Goal: Task Accomplishment & Management: Use online tool/utility

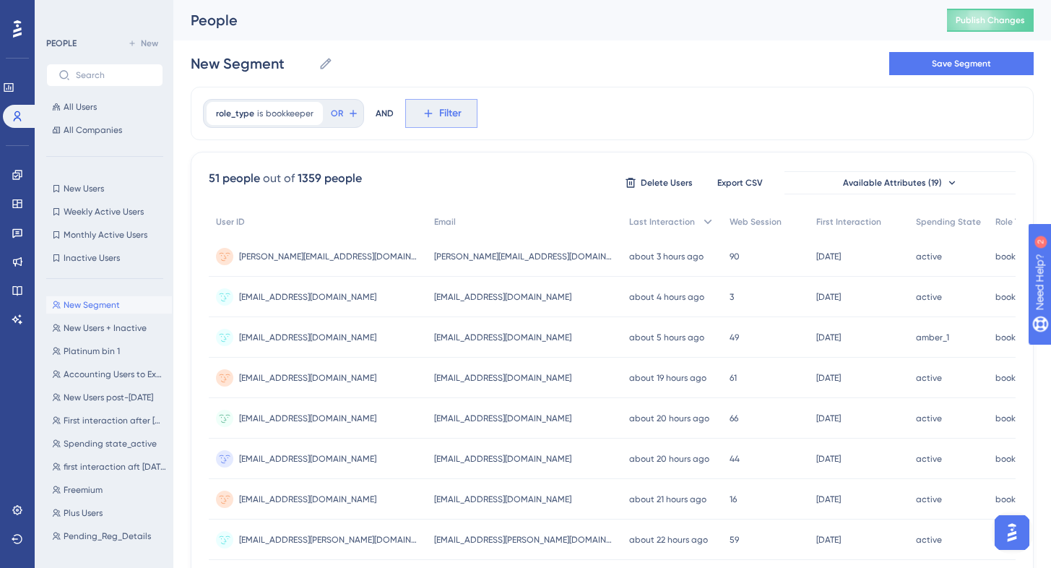
click at [439, 118] on span "Filter" at bounding box center [450, 113] width 22 height 17
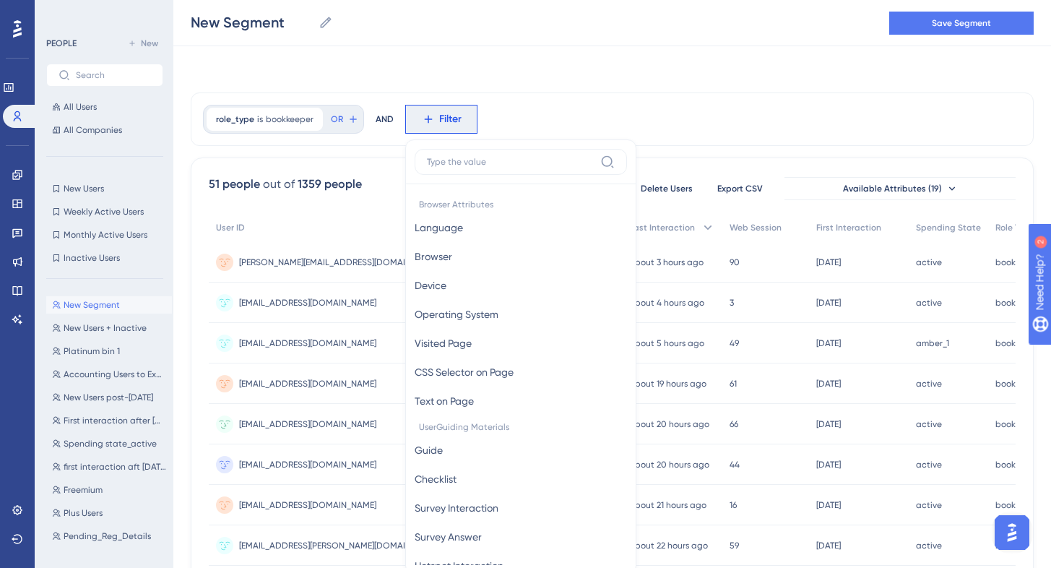
scroll to position [67, 11]
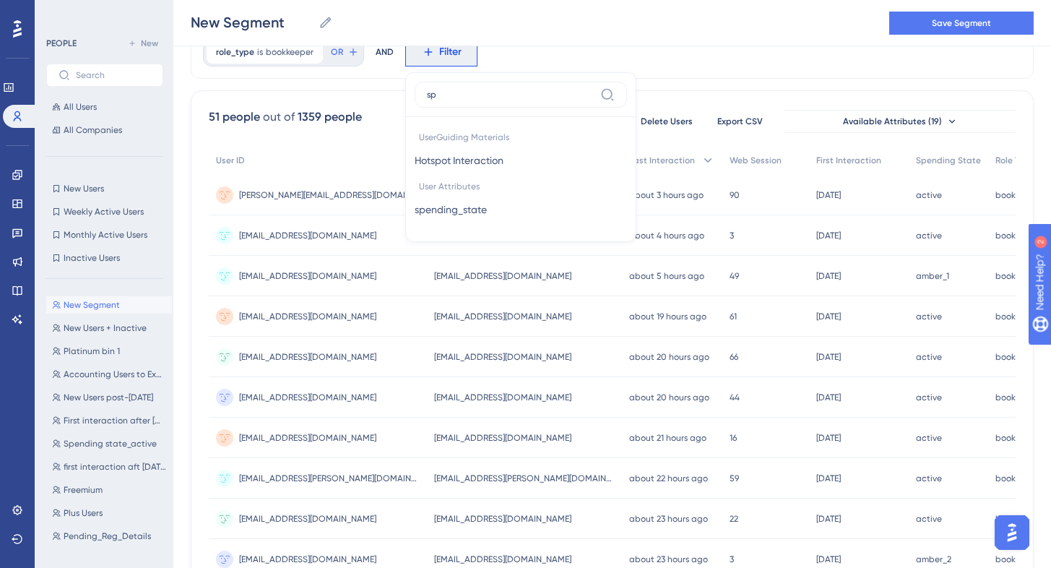
type input "spe"
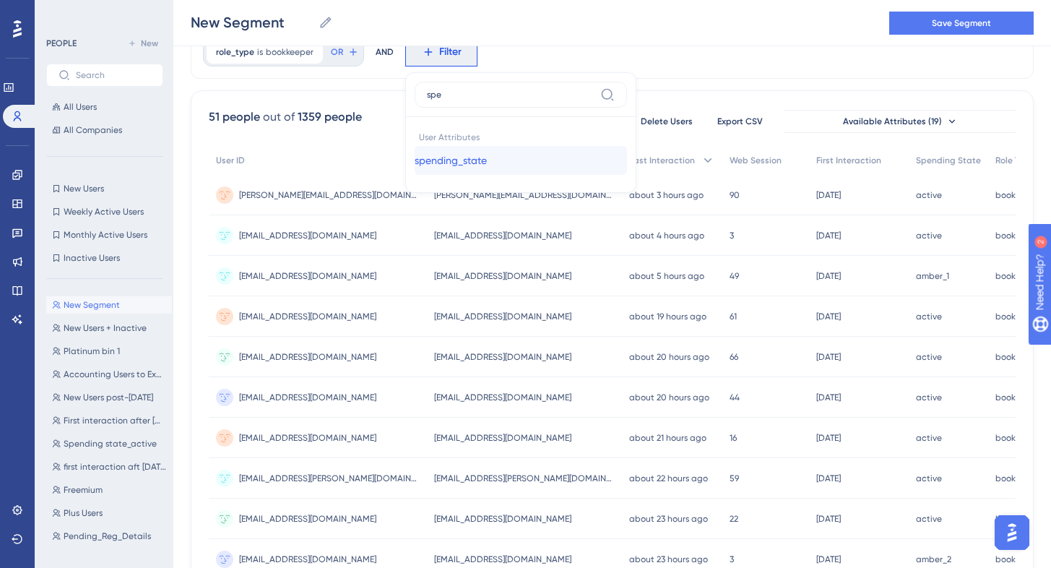
click at [475, 164] on span "spending_state" at bounding box center [450, 160] width 72 height 17
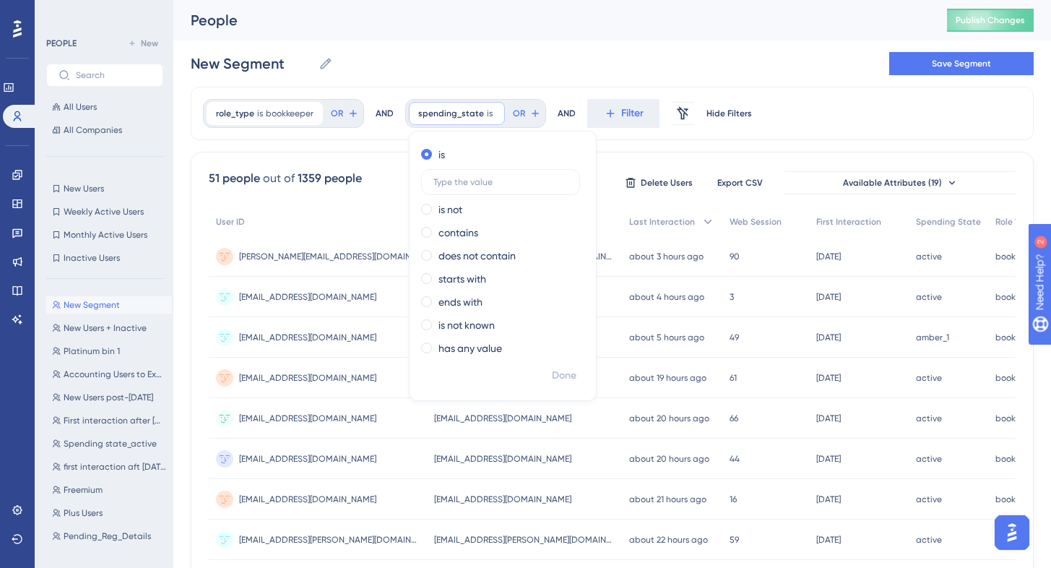
scroll to position [0, 11]
type input "active"
click at [552, 378] on span "Done" at bounding box center [564, 375] width 25 height 17
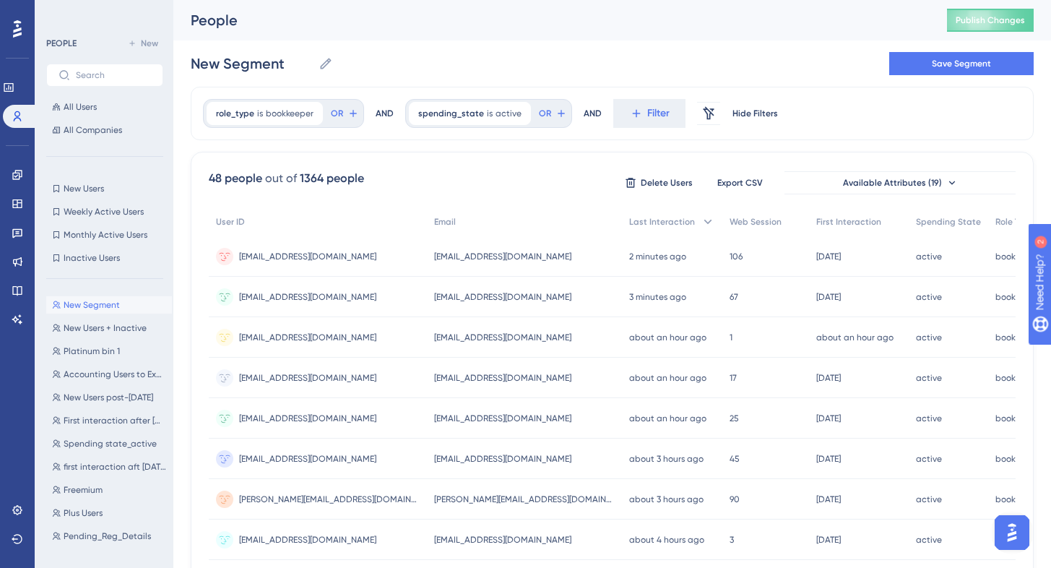
click at [416, 170] on div "48 people out of 1364 people Delete Users Export CSV Available Attributes (19)" at bounding box center [612, 183] width 807 height 26
click at [15, 172] on icon at bounding box center [16, 174] width 9 height 9
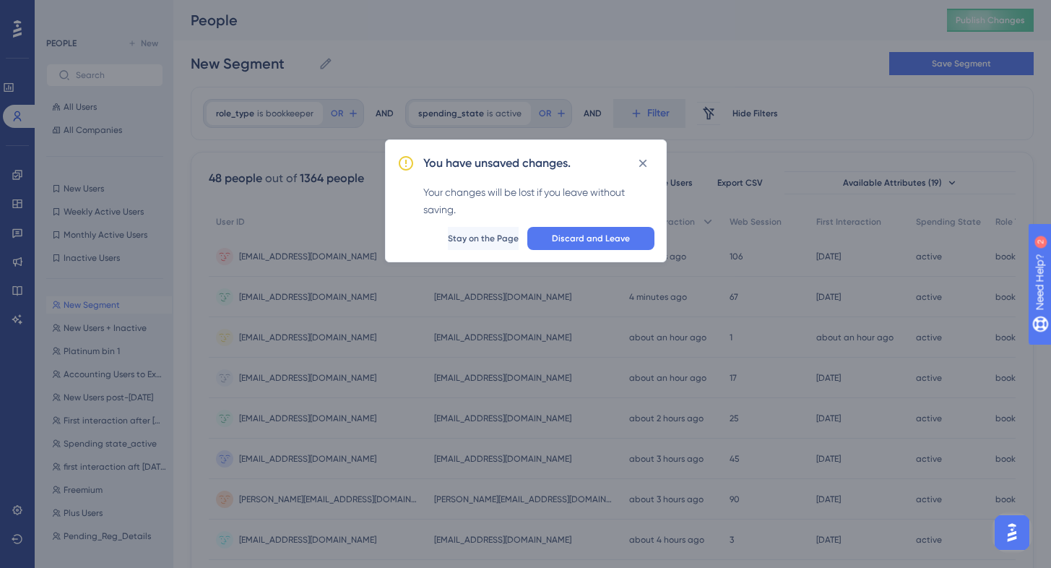
scroll to position [0, 0]
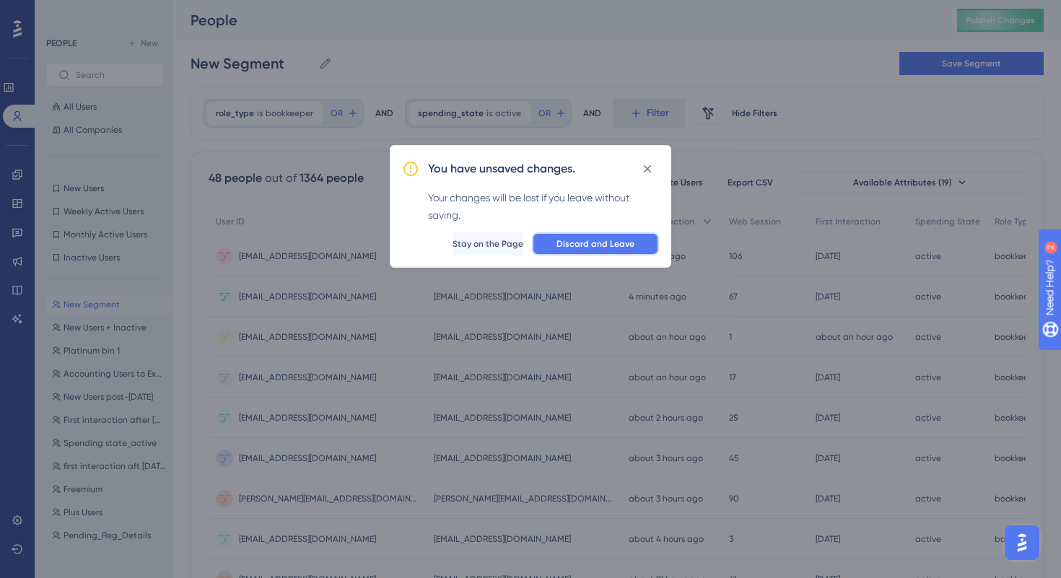
click at [615, 244] on span "Discard and Leave" at bounding box center [596, 244] width 78 height 12
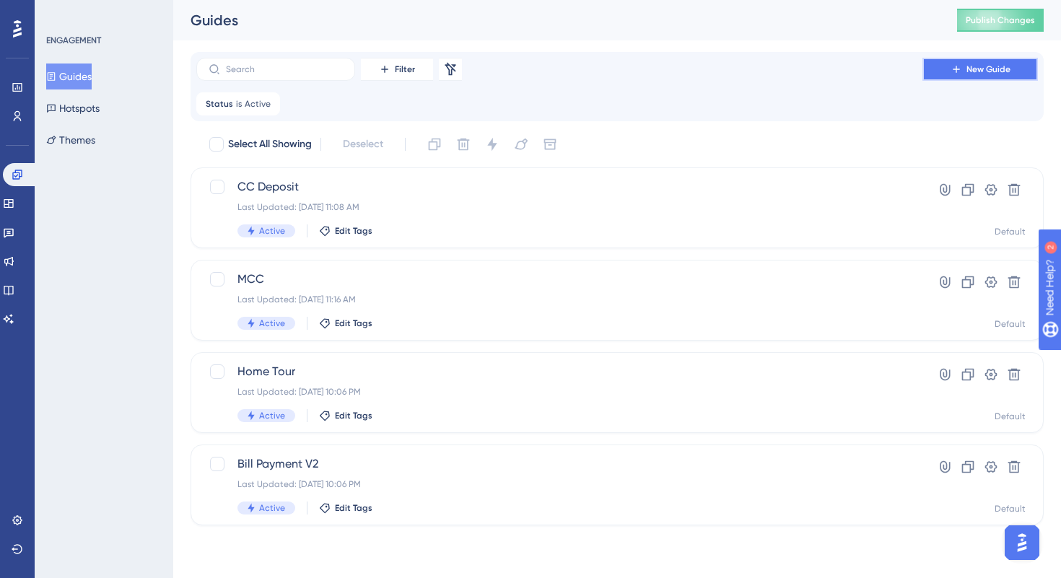
click at [947, 74] on button "New Guide" at bounding box center [981, 69] width 116 height 23
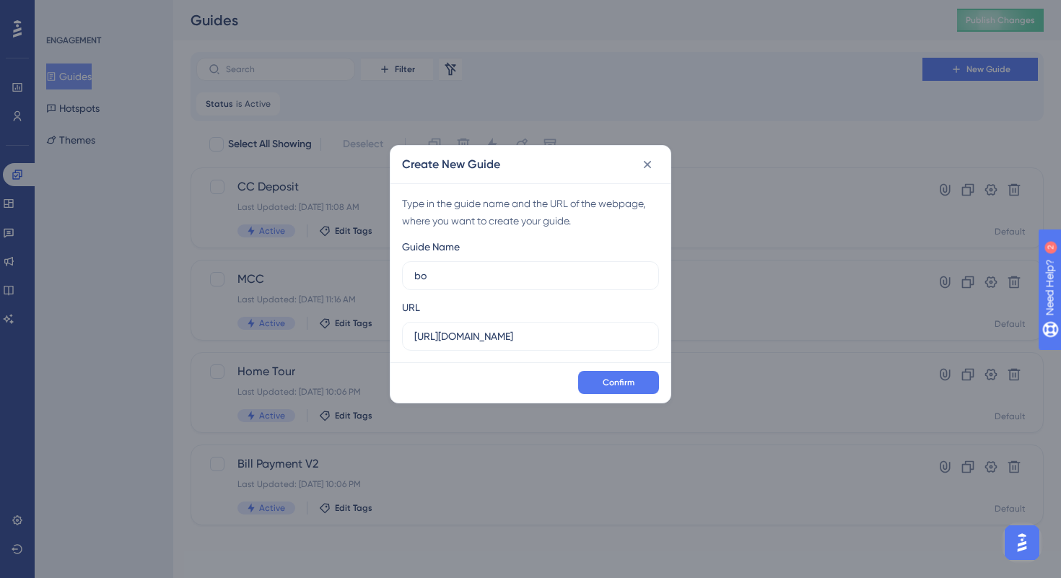
type input "b"
type input "B"
type input "Referral - bookkeeper"
click at [631, 383] on span "Confirm" at bounding box center [619, 383] width 32 height 12
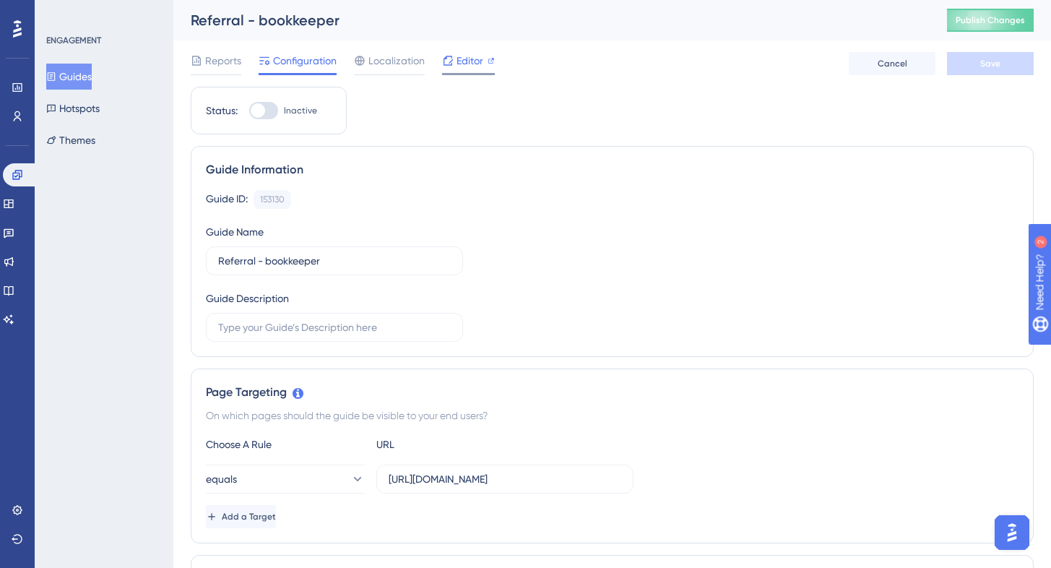
click at [467, 56] on span "Editor" at bounding box center [469, 60] width 27 height 17
click at [563, 488] on label "[URL][DOMAIN_NAME]" at bounding box center [504, 478] width 257 height 29
click at [563, 487] on input "[URL][DOMAIN_NAME]" at bounding box center [504, 479] width 232 height 16
click at [456, 57] on span "Editor" at bounding box center [469, 60] width 27 height 17
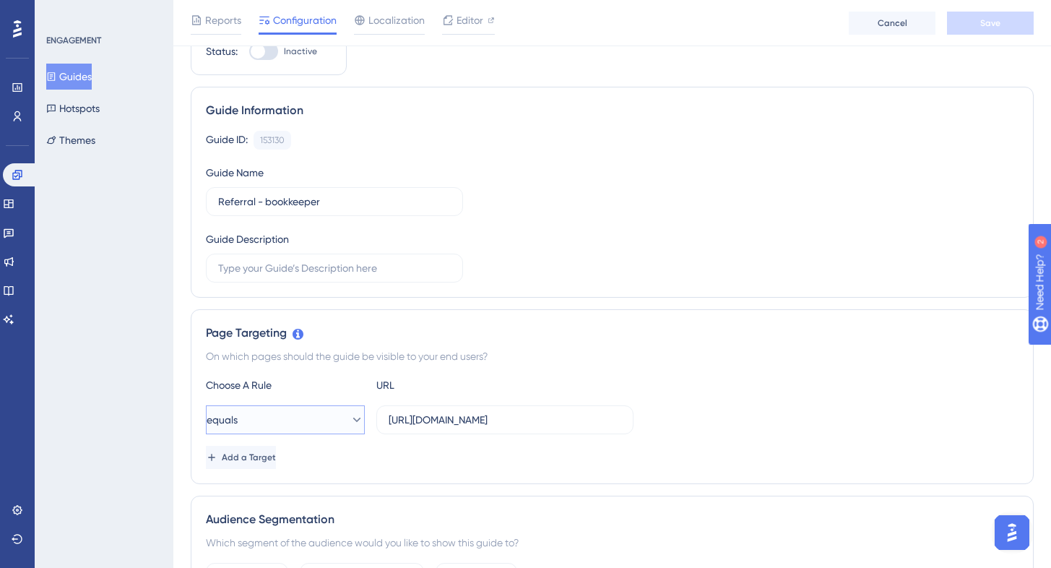
click at [285, 433] on button "equals" at bounding box center [285, 419] width 159 height 29
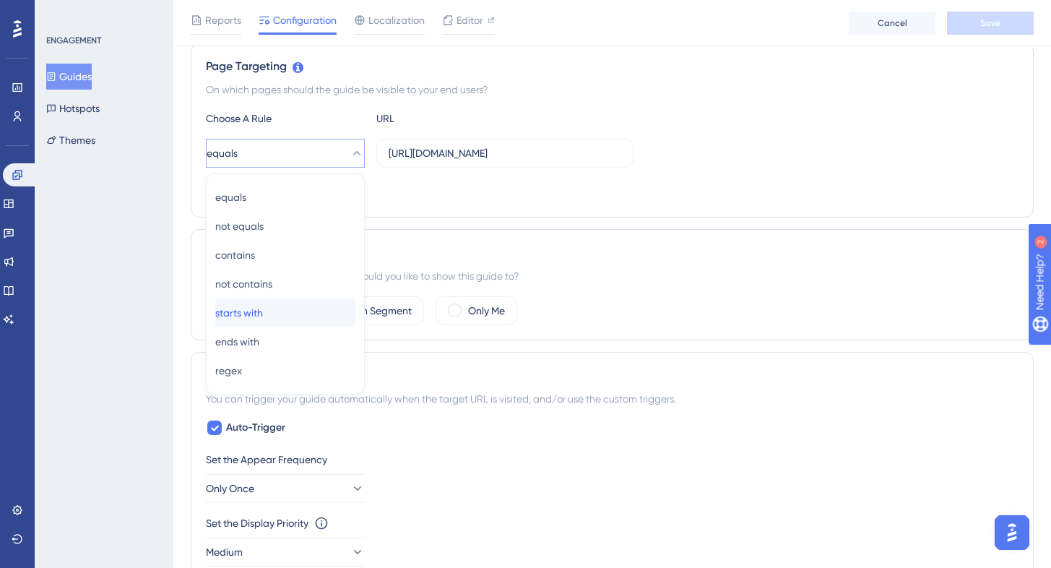
click at [263, 313] on span "starts with" at bounding box center [239, 312] width 48 height 17
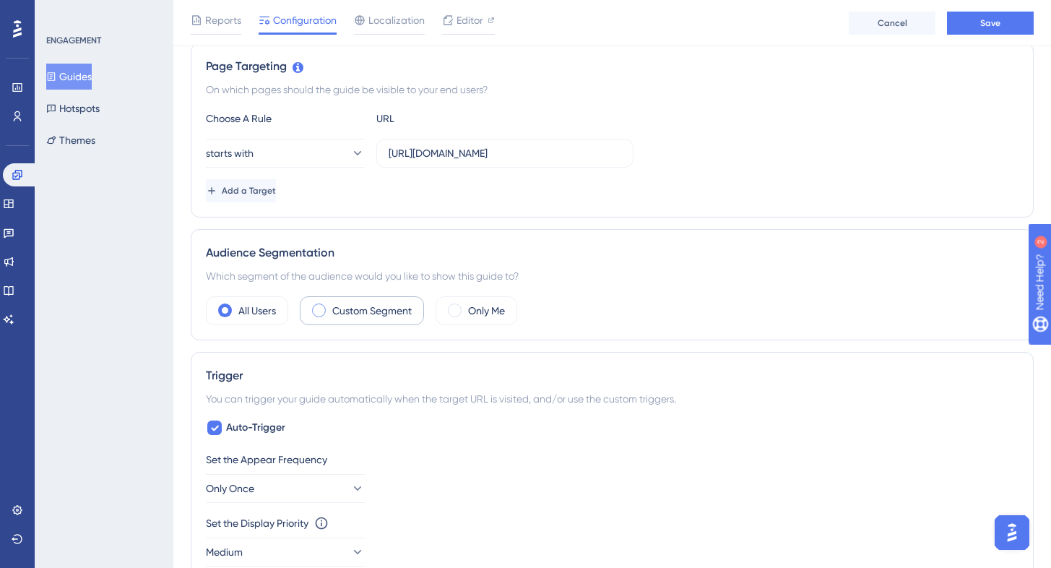
click at [348, 314] on label "Custom Segment" at bounding box center [371, 310] width 79 height 17
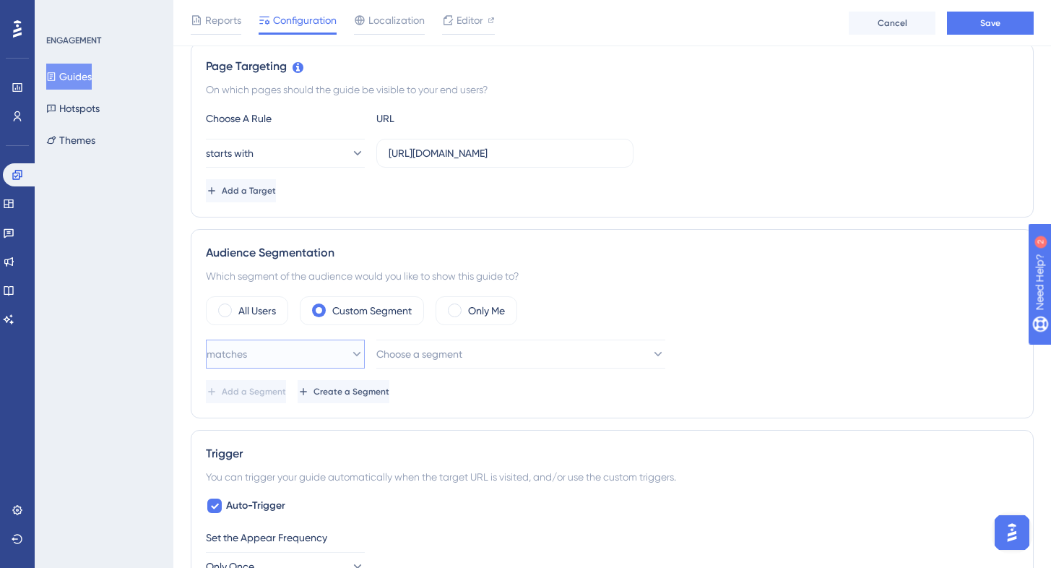
click at [312, 351] on button "matches" at bounding box center [285, 353] width 159 height 29
click at [432, 368] on div "matches matches matches doesn't match doesn't match Choose a segment Add a Segm…" at bounding box center [612, 371] width 812 height 64
click at [433, 360] on span "Choose a segment" at bounding box center [420, 353] width 86 height 17
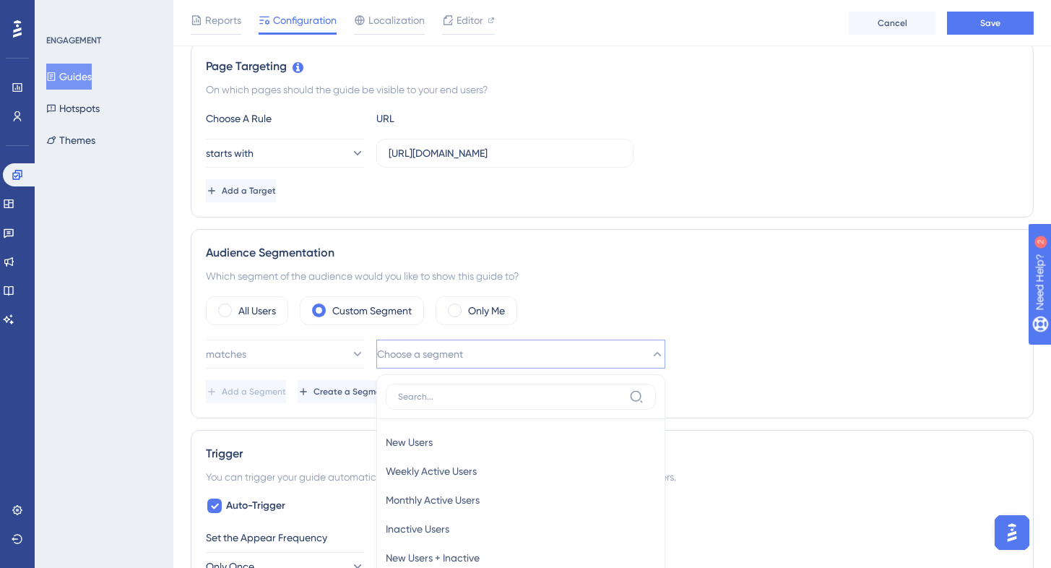
scroll to position [567, 0]
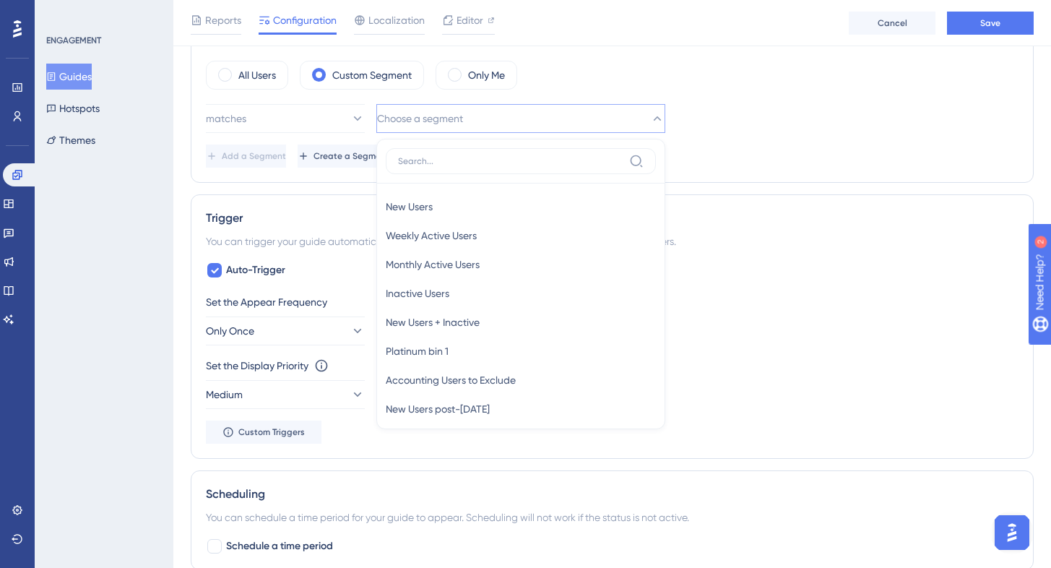
click at [718, 193] on div "Status: Inactive Guide Information Guide ID: 153130 Copy Guide Name Referral - …" at bounding box center [612, 264] width 843 height 1477
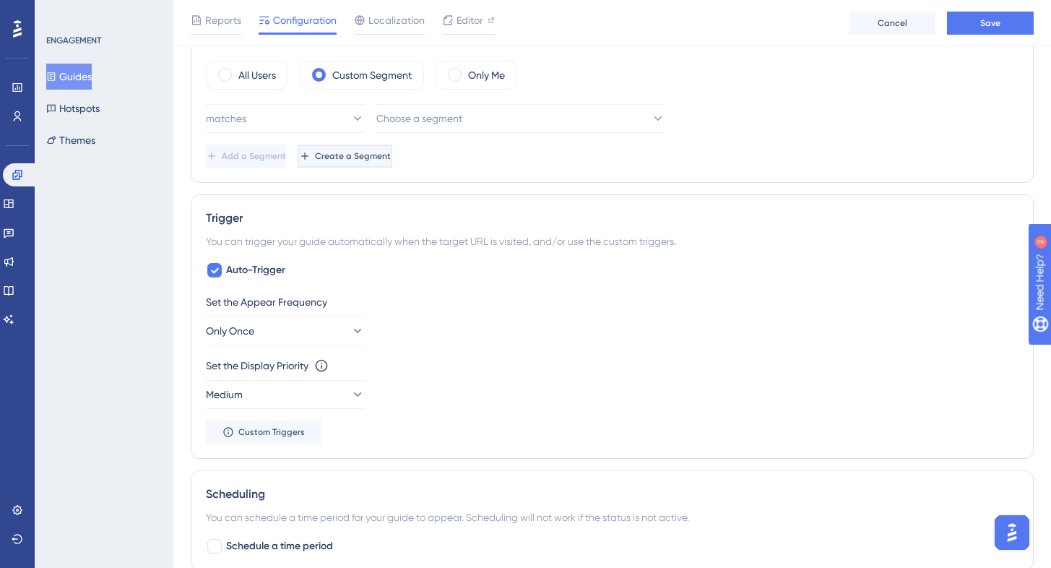
click at [391, 157] on span "Create a Segment" at bounding box center [353, 156] width 76 height 12
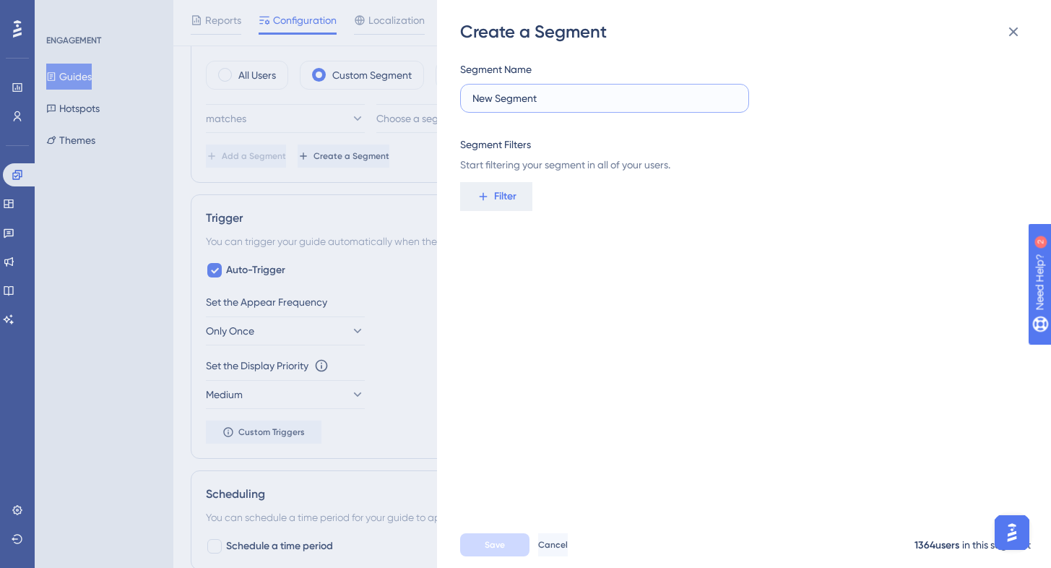
click at [562, 95] on input "New Segment" at bounding box center [604, 98] width 264 height 16
click at [497, 202] on span "Filter" at bounding box center [505, 196] width 22 height 17
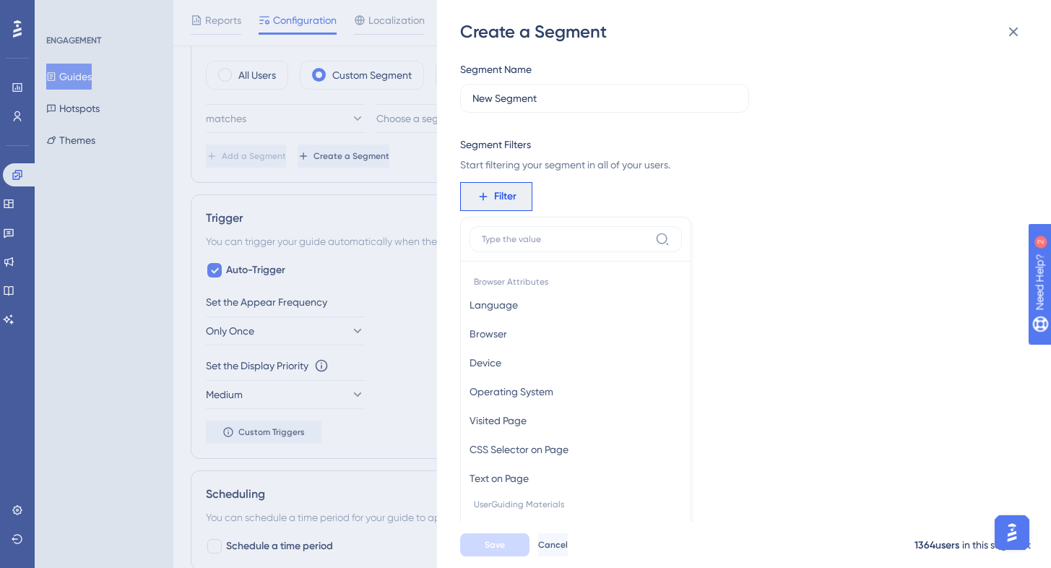
scroll to position [102, 0]
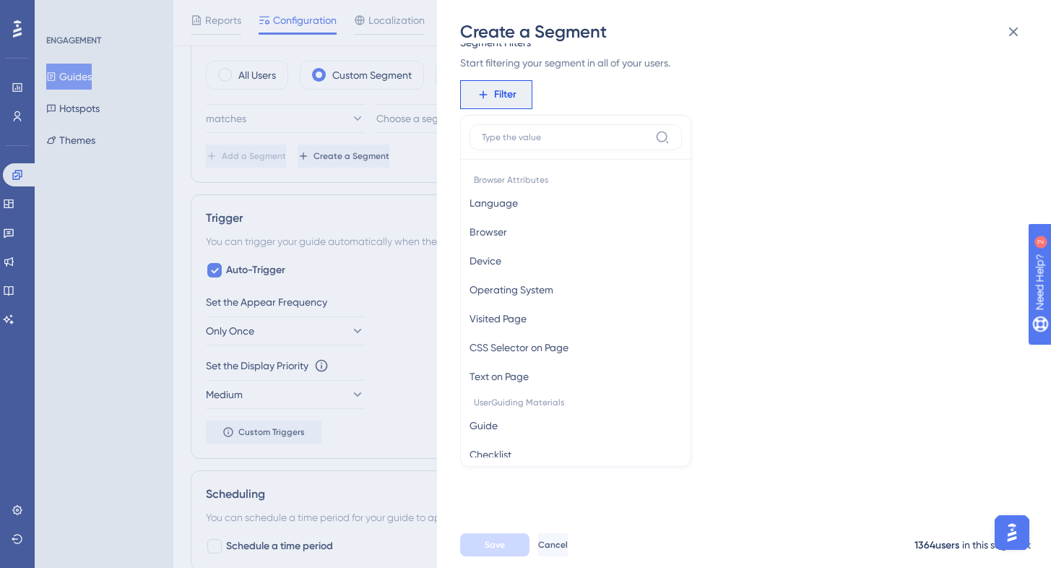
click at [529, 144] on label at bounding box center [575, 137] width 212 height 26
click at [529, 143] on input at bounding box center [566, 137] width 168 height 12
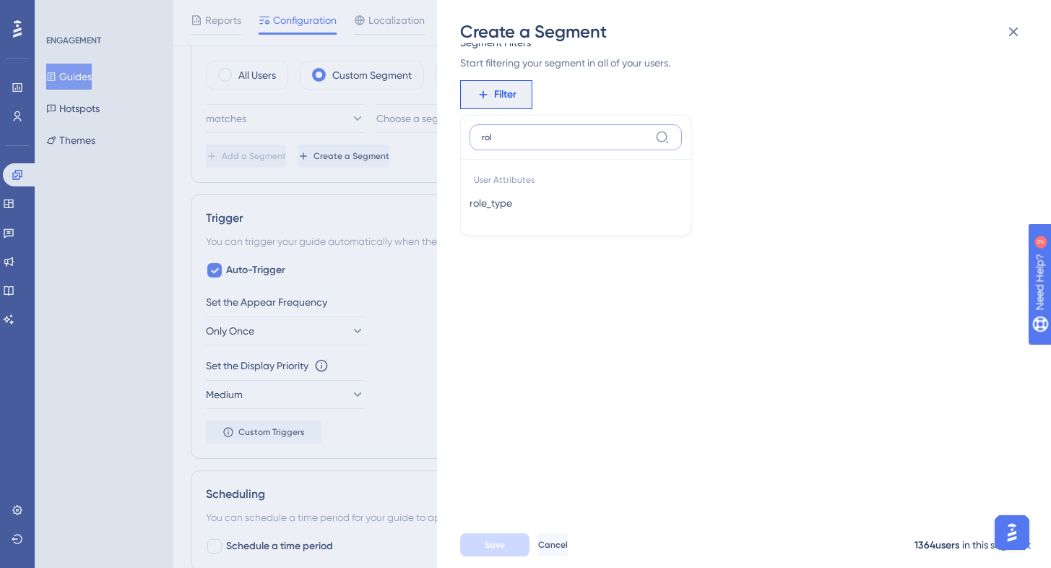
type input "role"
click at [543, 195] on button "role_type role_type" at bounding box center [575, 202] width 212 height 29
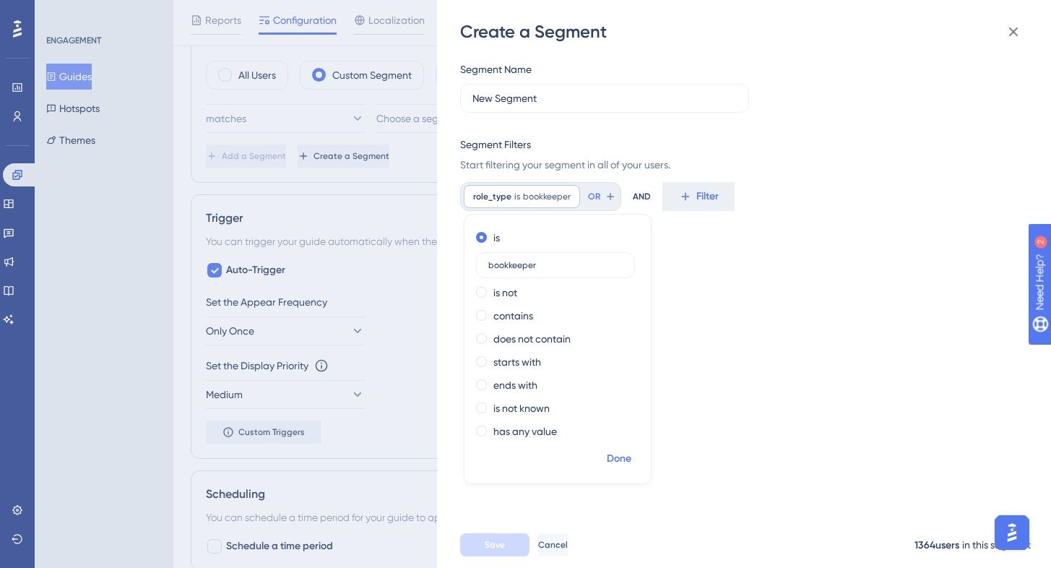
type input "bookkeeper"
click at [614, 461] on span "Done" at bounding box center [619, 458] width 25 height 17
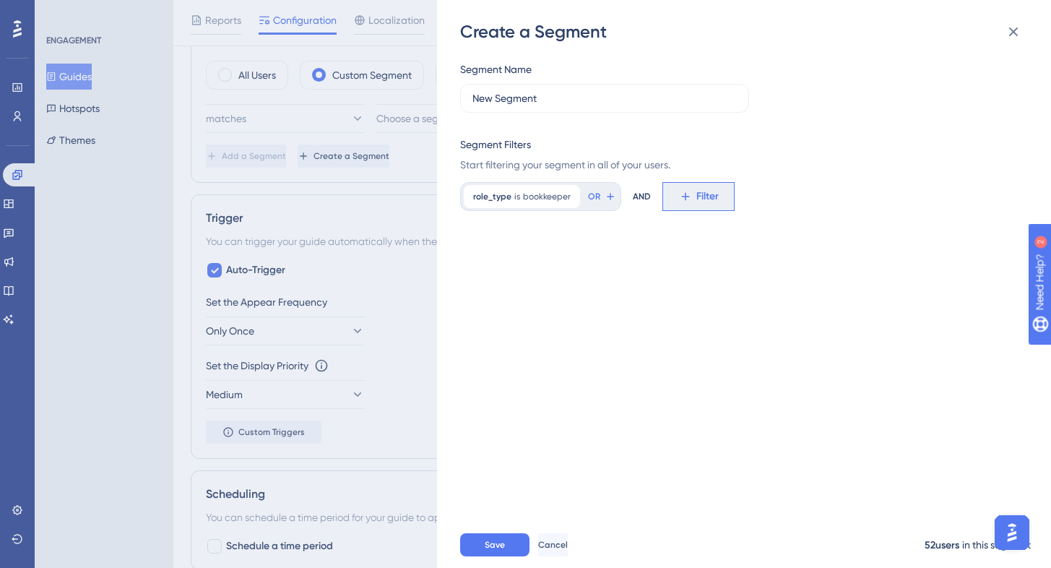
click at [713, 189] on span "Filter" at bounding box center [707, 196] width 22 height 17
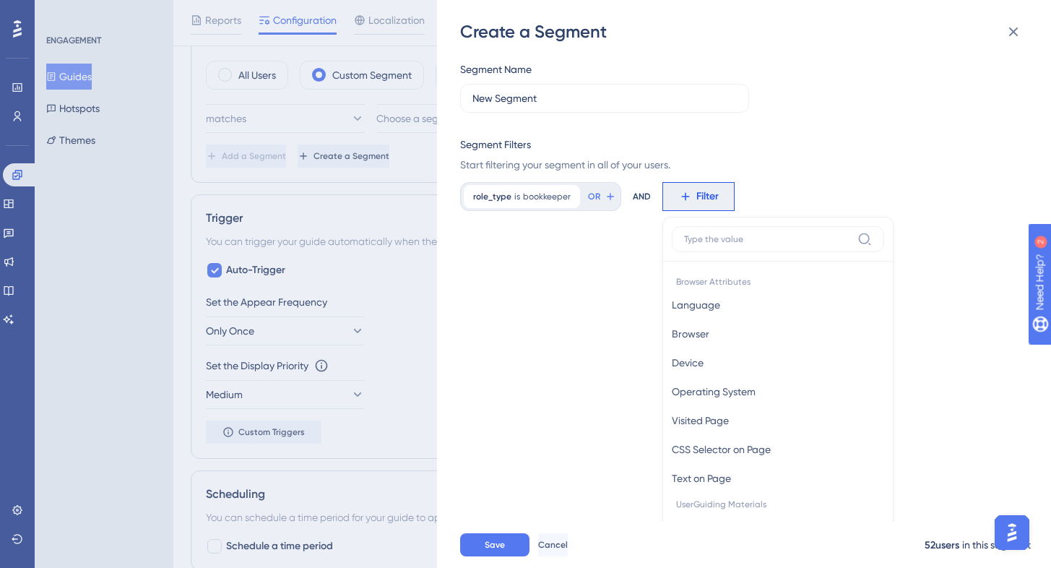
scroll to position [105, 0]
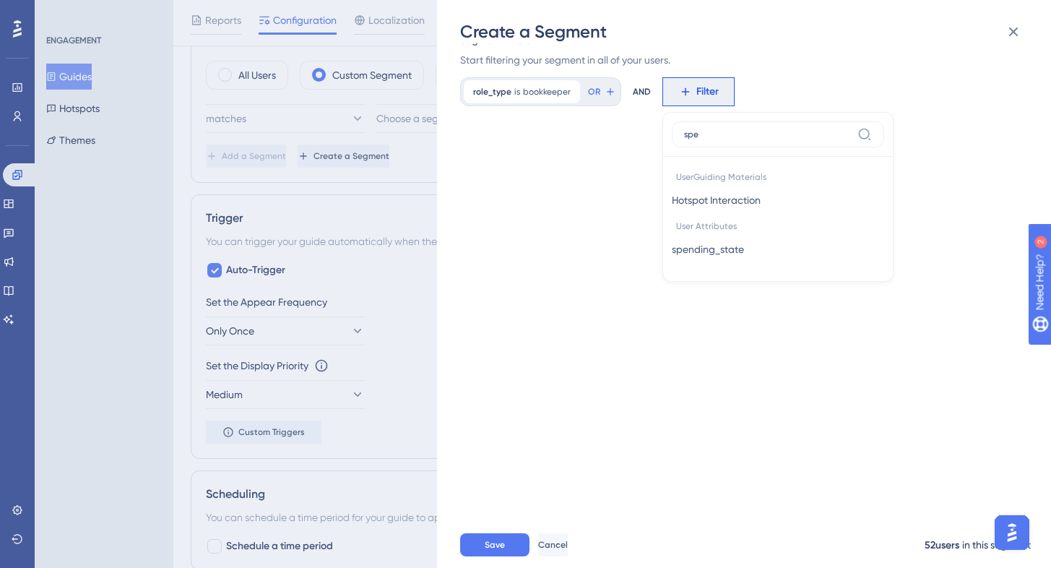
type input "spen"
click at [742, 196] on span "spending_state" at bounding box center [707, 199] width 72 height 17
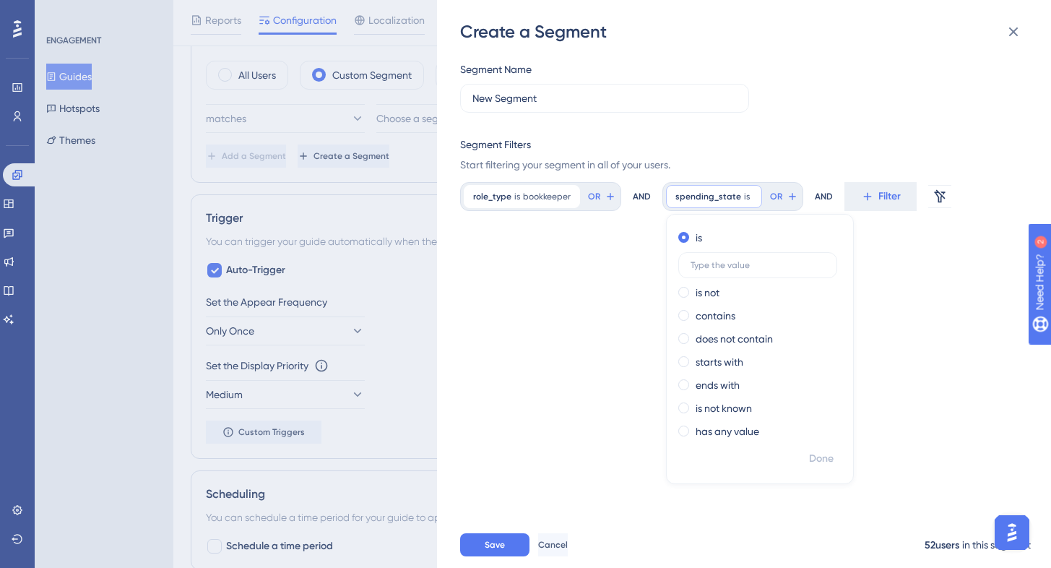
scroll to position [0, 0]
type input "active"
click at [821, 458] on span "Done" at bounding box center [821, 458] width 25 height 17
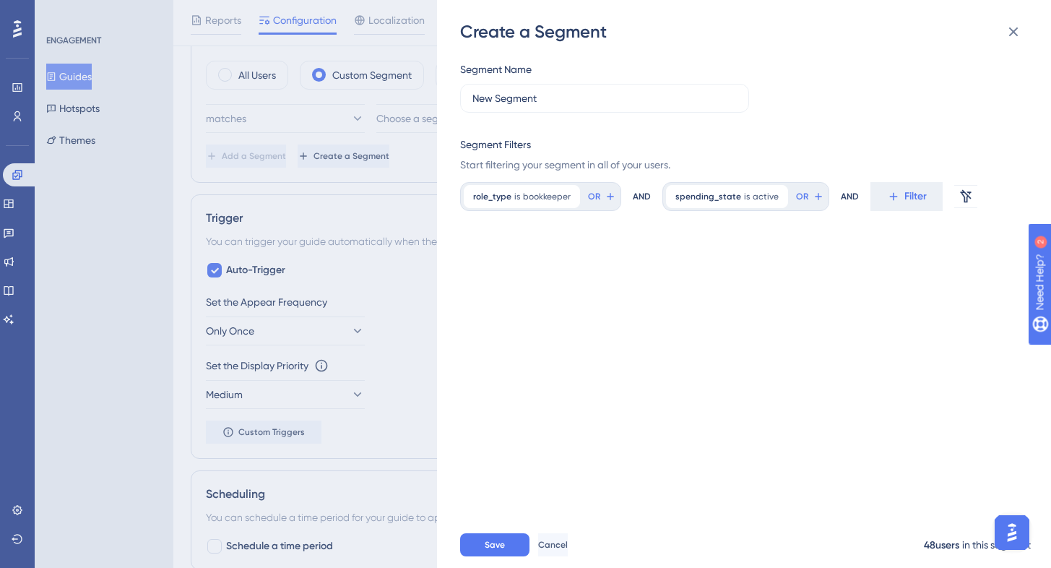
click at [719, 341] on div "Segment Name New Segment Segment Filters Start filtering your segment in all of…" at bounding box center [751, 282] width 582 height 478
click at [561, 100] on input "New Segment" at bounding box center [604, 98] width 264 height 16
type input "Bookkeeper active"
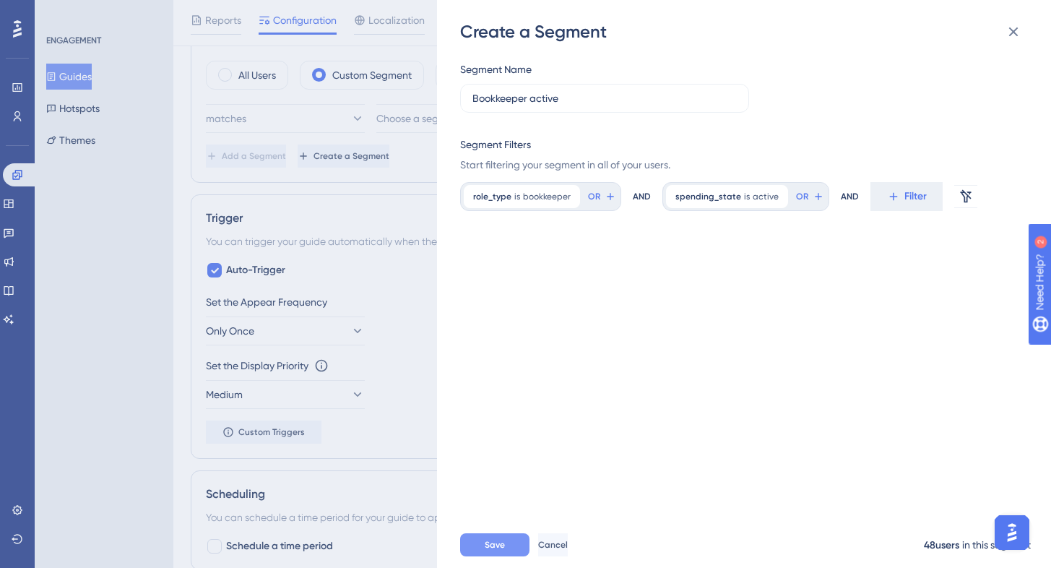
click at [492, 556] on button "Save" at bounding box center [494, 544] width 69 height 23
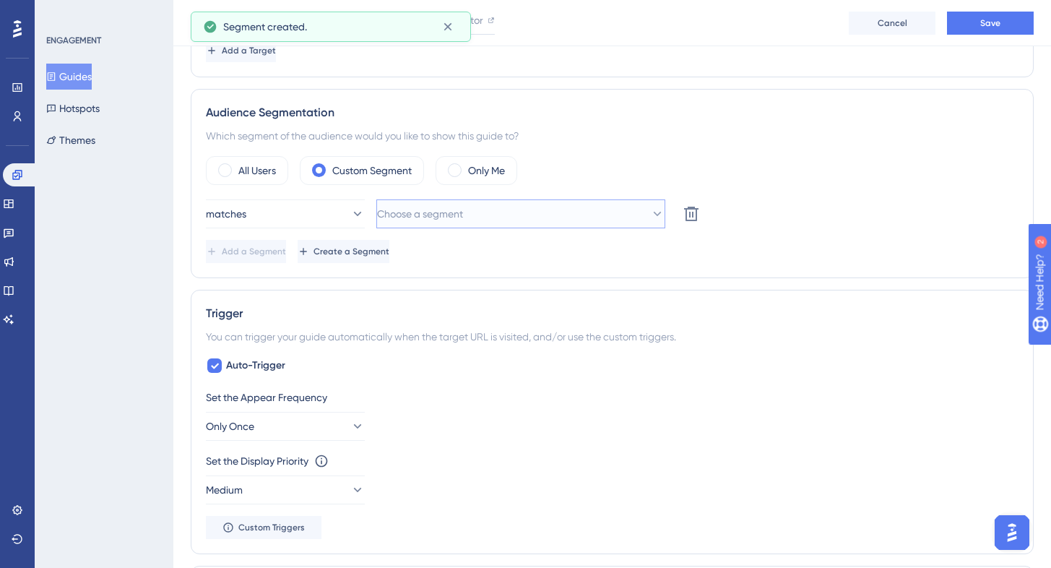
click at [495, 208] on button "Choose a segment" at bounding box center [520, 213] width 289 height 29
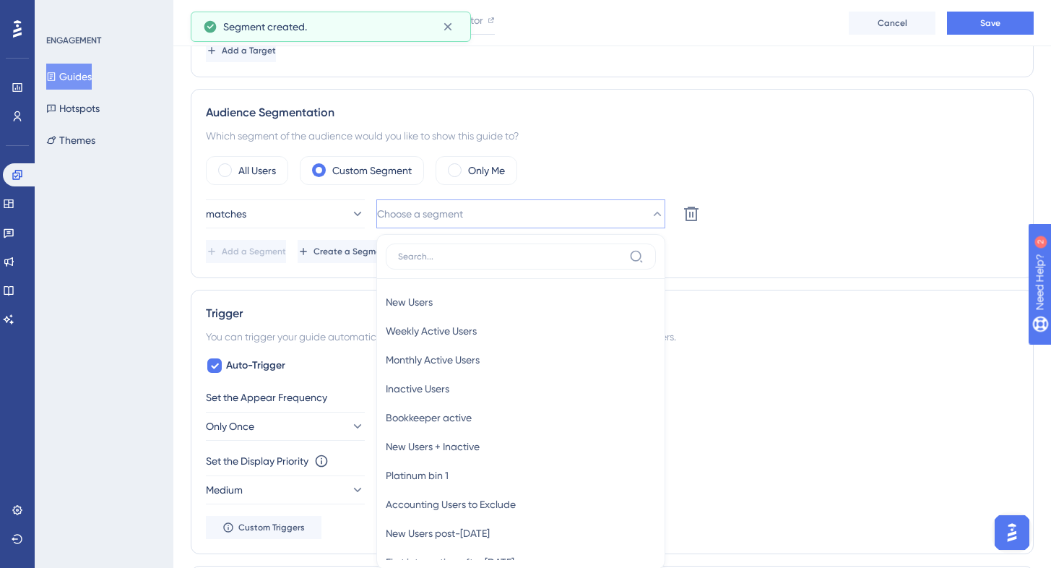
scroll to position [588, 0]
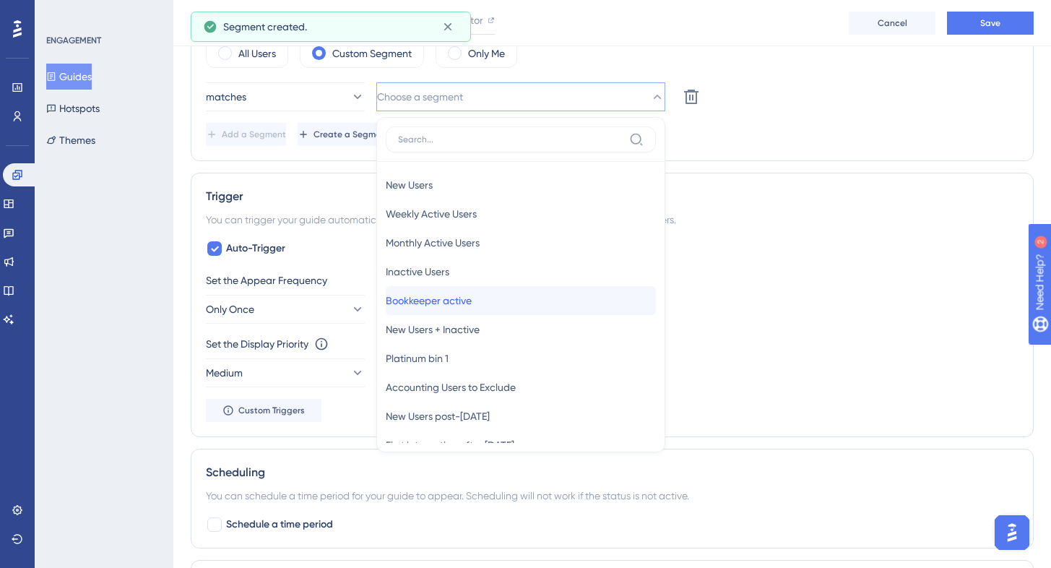
click at [471, 295] on span "Bookkeeper active" at bounding box center [429, 300] width 86 height 17
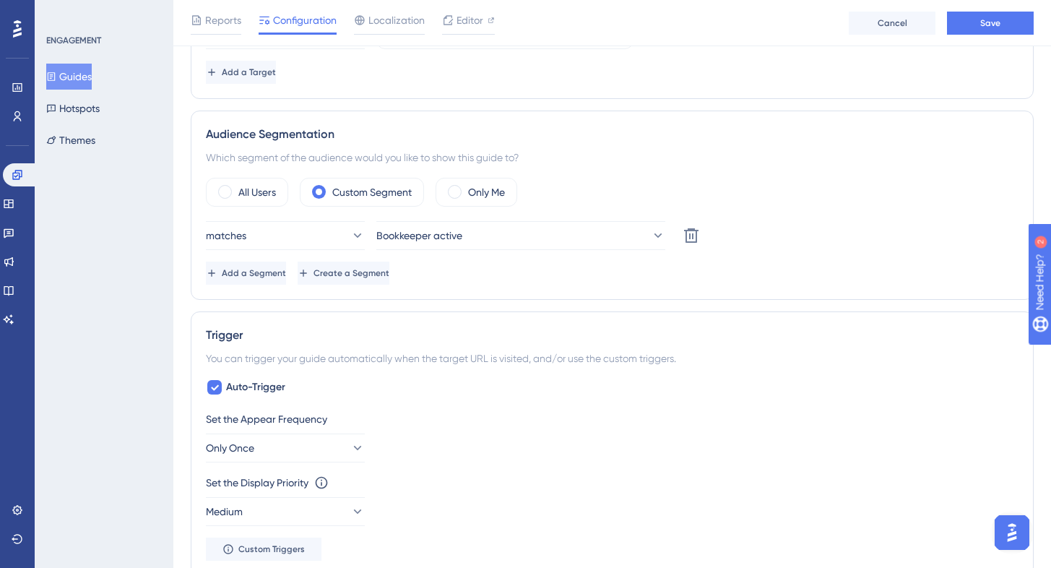
scroll to position [691, 0]
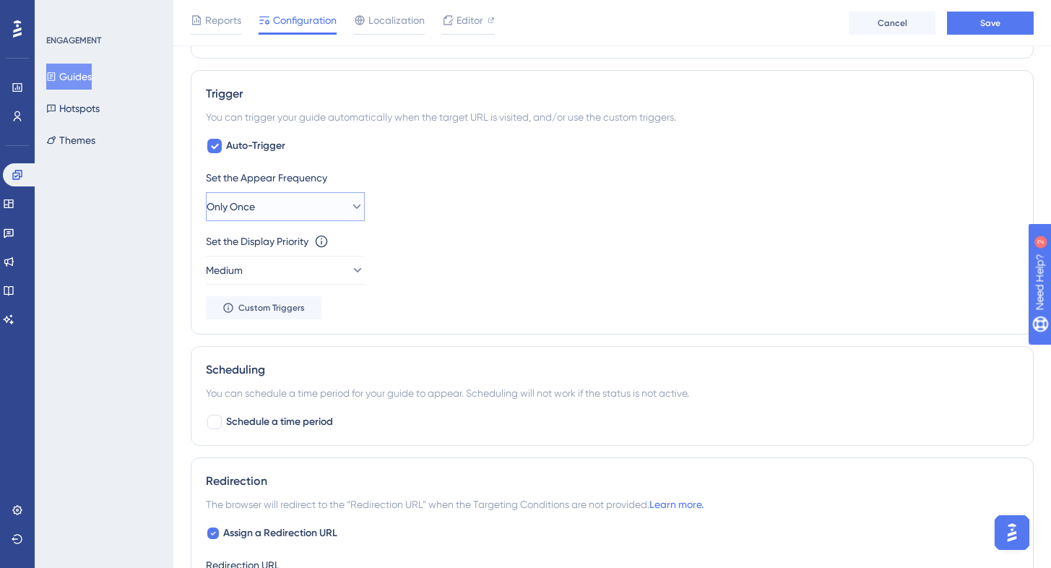
click at [320, 210] on button "Only Once" at bounding box center [285, 206] width 159 height 29
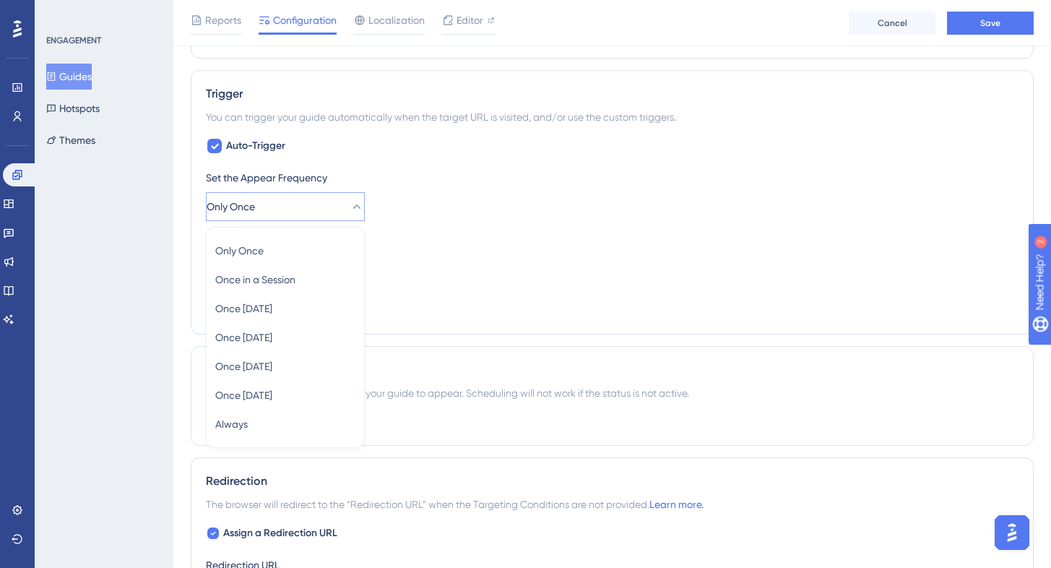
scroll to position [744, 0]
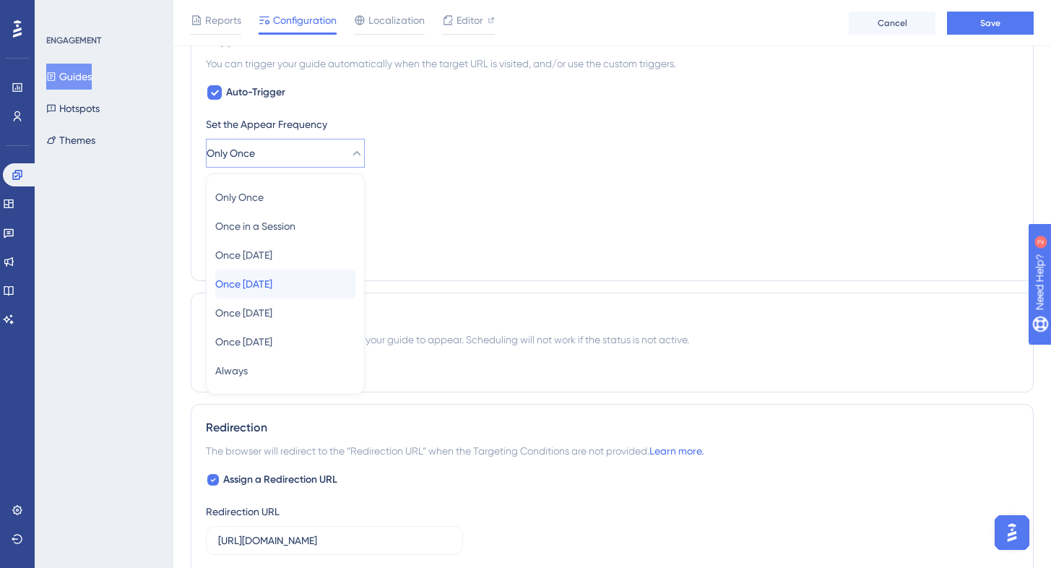
click at [300, 277] on div "Once [DATE] Once [DATE]" at bounding box center [285, 283] width 140 height 29
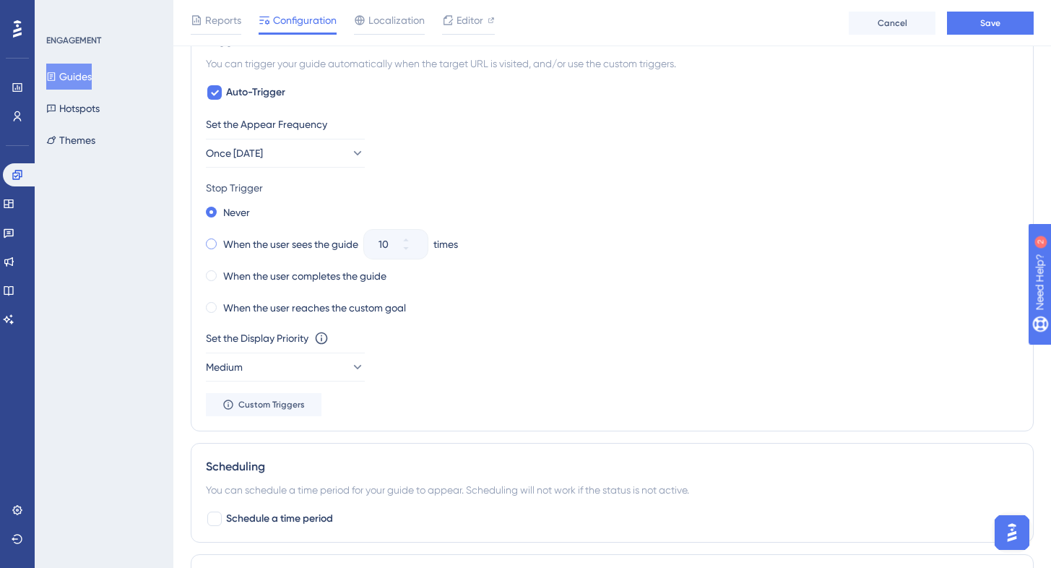
click at [212, 238] on span at bounding box center [211, 243] width 11 height 11
click at [221, 240] on input "radio" at bounding box center [221, 240] width 0 height 0
click at [264, 147] on span "Once [DATE]" at bounding box center [234, 152] width 57 height 17
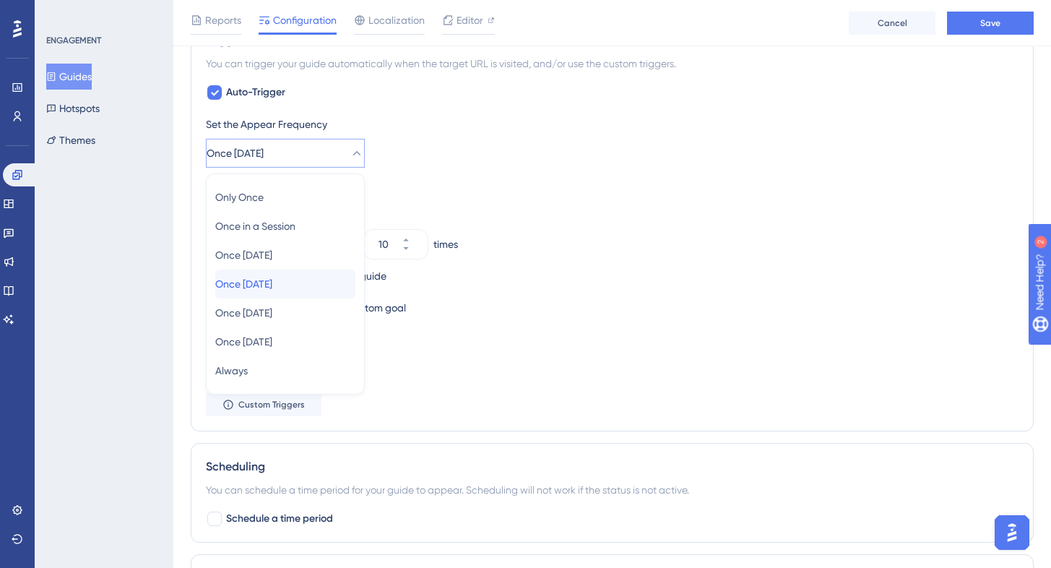
click at [262, 285] on span "Once [DATE]" at bounding box center [243, 283] width 57 height 17
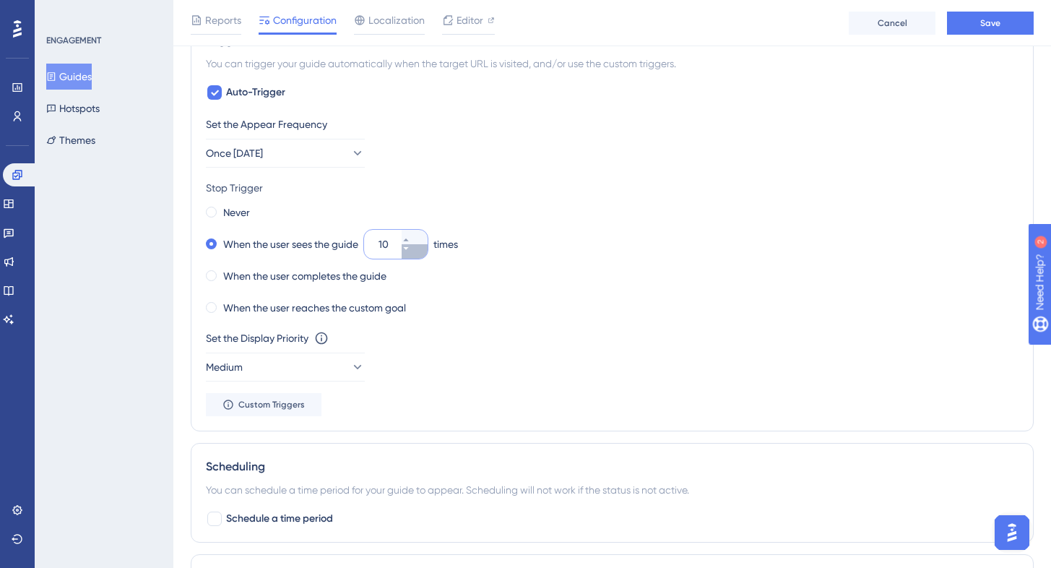
click at [410, 250] on icon at bounding box center [405, 248] width 9 height 9
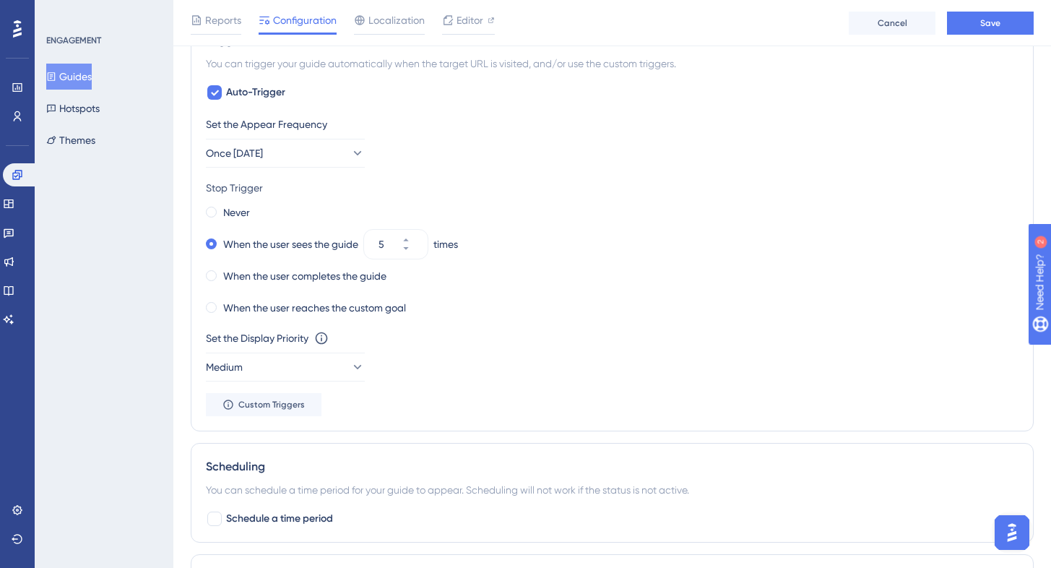
click at [475, 259] on div "Never When the user sees the guide 5 times When the user completes the guide Wh…" at bounding box center [612, 260] width 812 height 116
click at [410, 250] on icon at bounding box center [405, 248] width 9 height 9
type input "3"
click at [474, 250] on div "When the user sees the guide 3 times" at bounding box center [612, 244] width 812 height 20
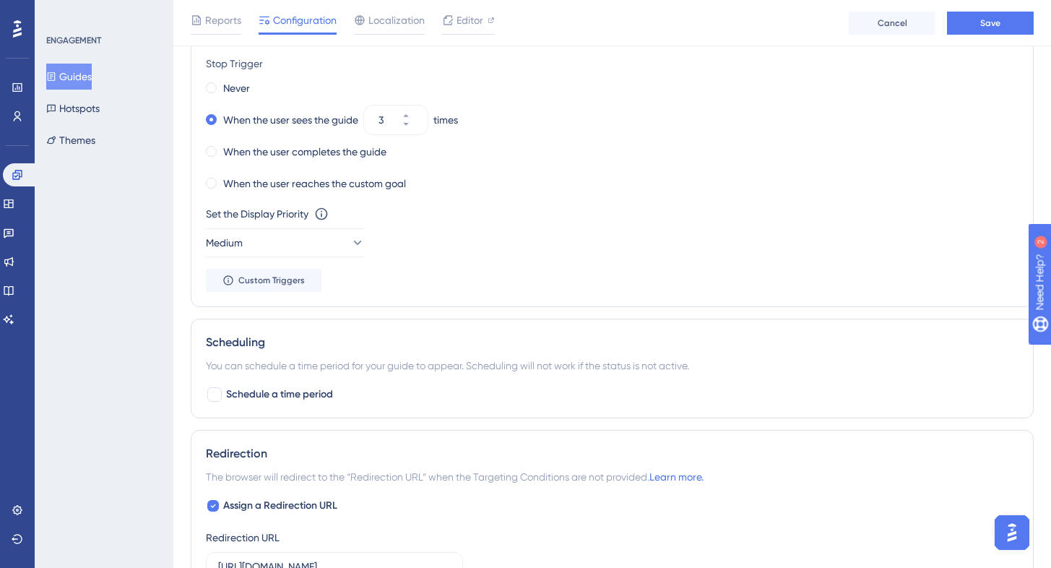
scroll to position [870, 0]
click at [318, 243] on button "Medium" at bounding box center [285, 241] width 159 height 29
click at [466, 241] on div "Set the Display Priority This option will set the display priority between auto…" at bounding box center [612, 230] width 812 height 52
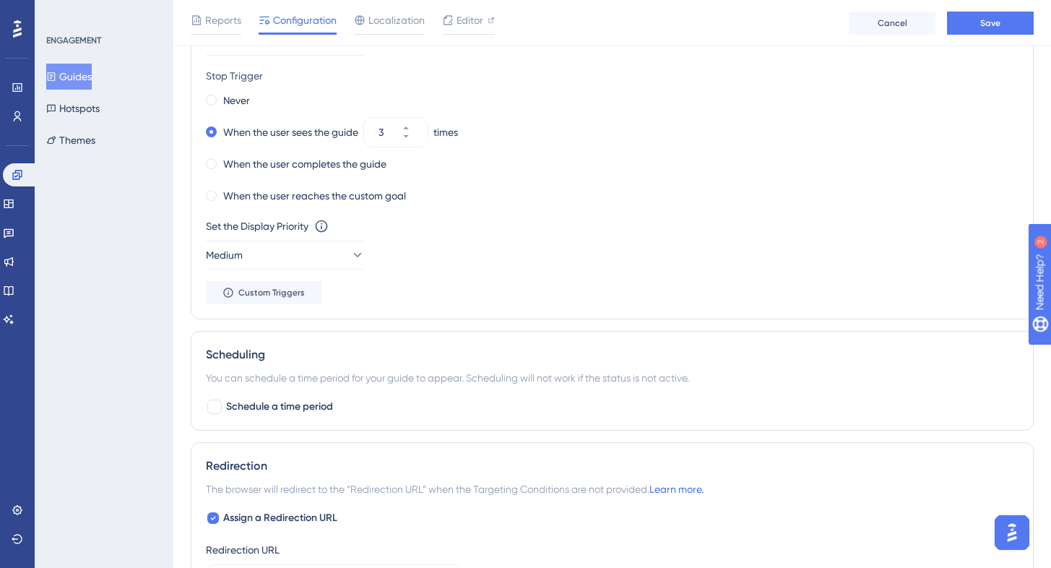
scroll to position [853, 0]
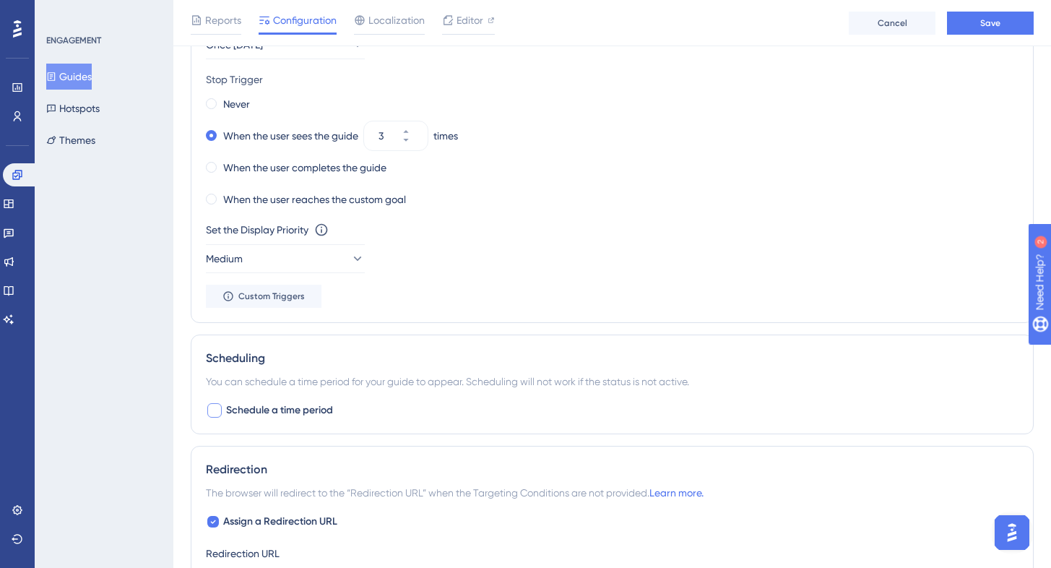
click at [278, 411] on span "Schedule a time period" at bounding box center [279, 409] width 107 height 17
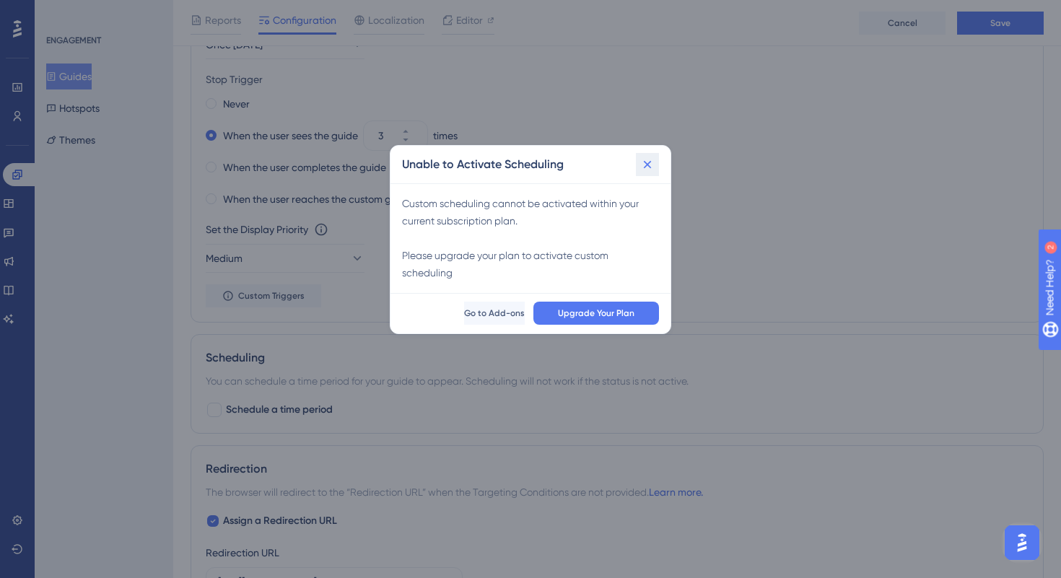
click at [649, 164] on icon at bounding box center [647, 164] width 14 height 14
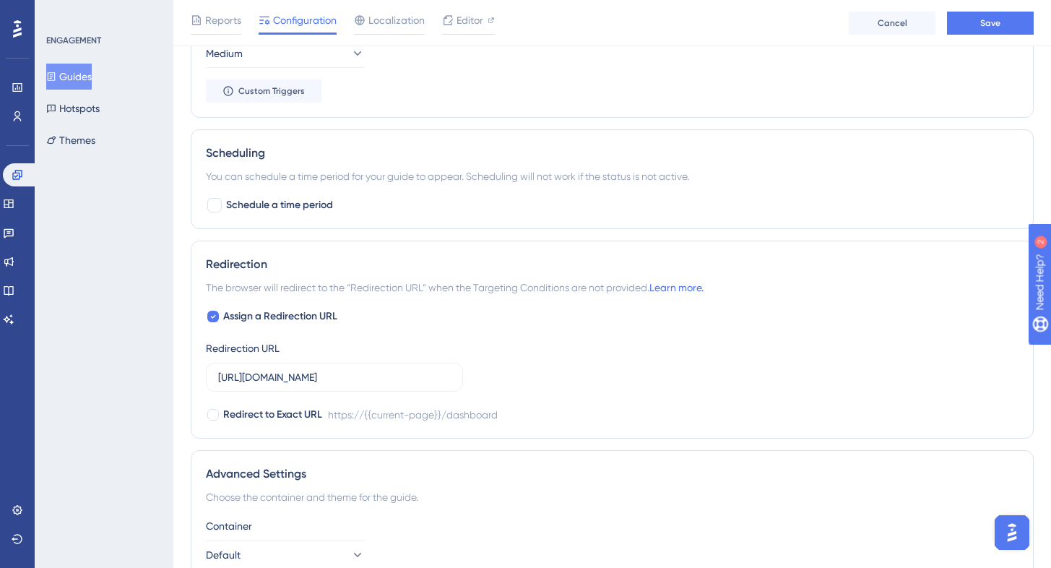
scroll to position [1058, 0]
drag, startPoint x: 271, startPoint y: 376, endPoint x: 260, endPoint y: 377, distance: 11.6
click at [260, 377] on input "[URL][DOMAIN_NAME]" at bounding box center [334, 376] width 232 height 16
click at [461, 354] on div "Redirection URL [URL][DOMAIN_NAME]" at bounding box center [334, 365] width 257 height 52
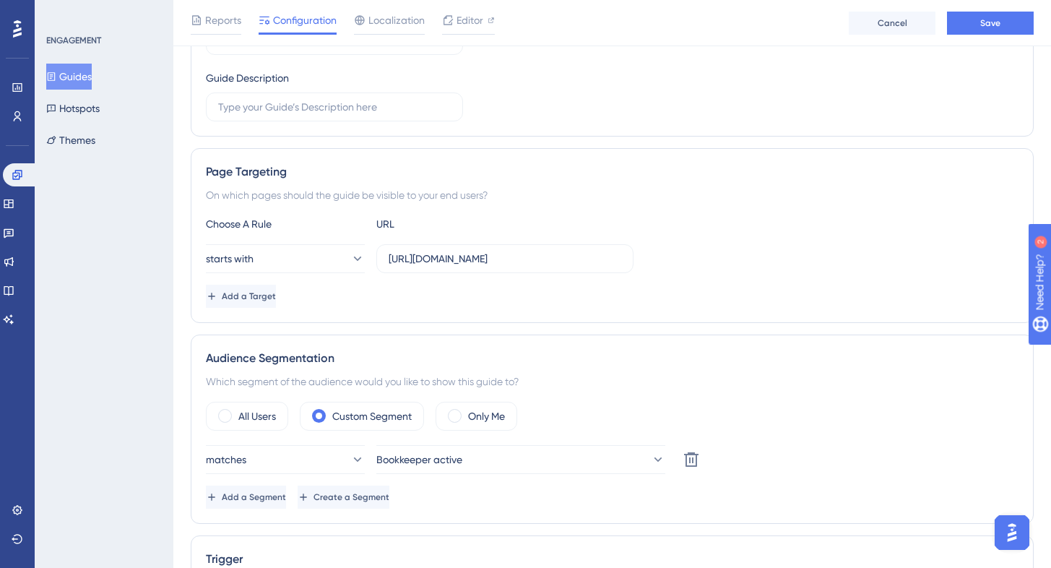
scroll to position [181, 0]
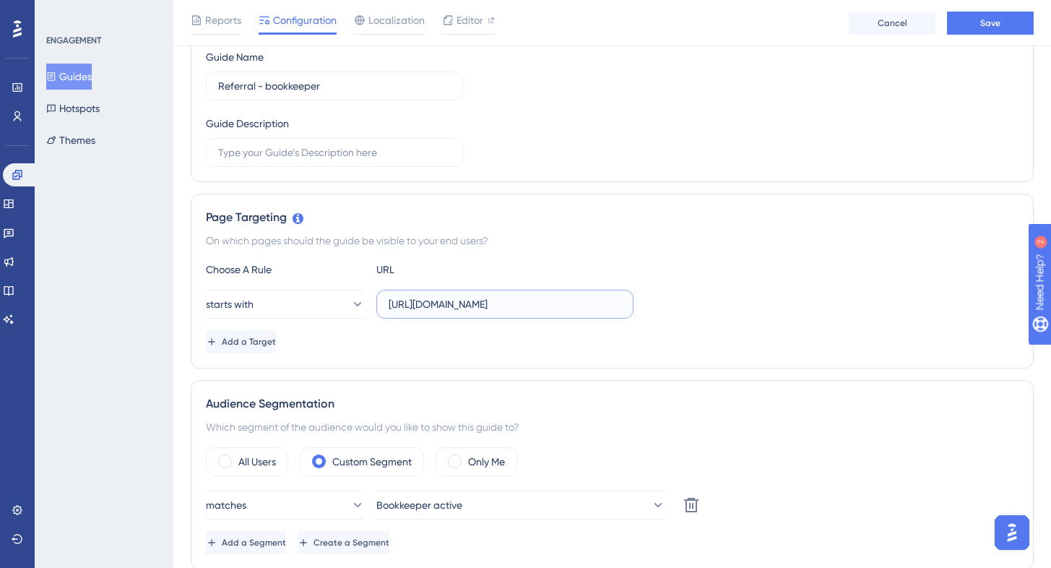
drag, startPoint x: 444, startPoint y: 300, endPoint x: 428, endPoint y: 300, distance: 15.9
click at [428, 300] on input "[URL][DOMAIN_NAME]" at bounding box center [504, 304] width 232 height 16
type input "[URL][DOMAIN_NAME]"
click at [462, 364] on div "Page Targeting On which pages should the guide be visible to your end users? Ch…" at bounding box center [612, 281] width 843 height 175
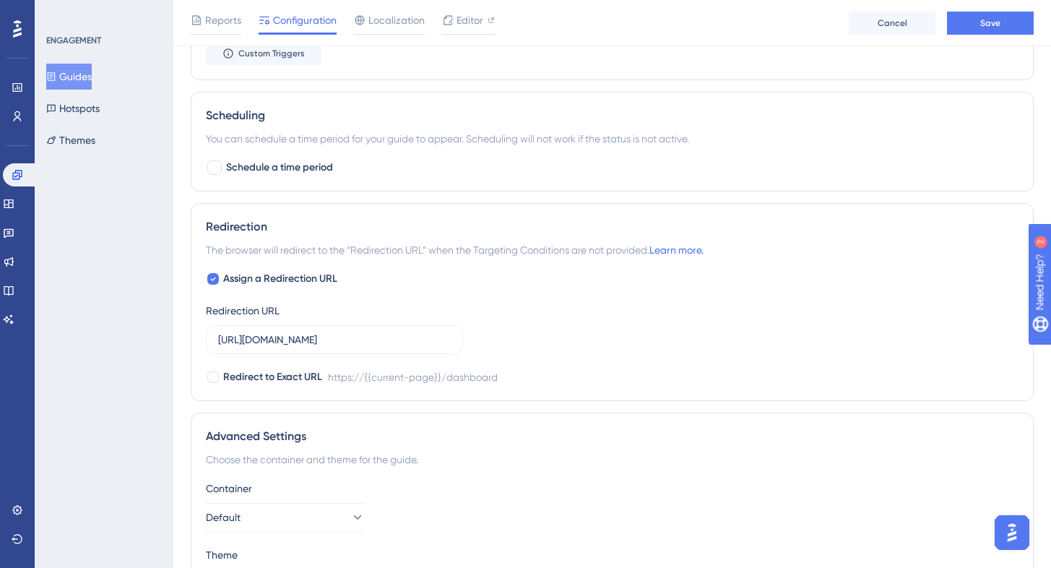
scroll to position [1087, 0]
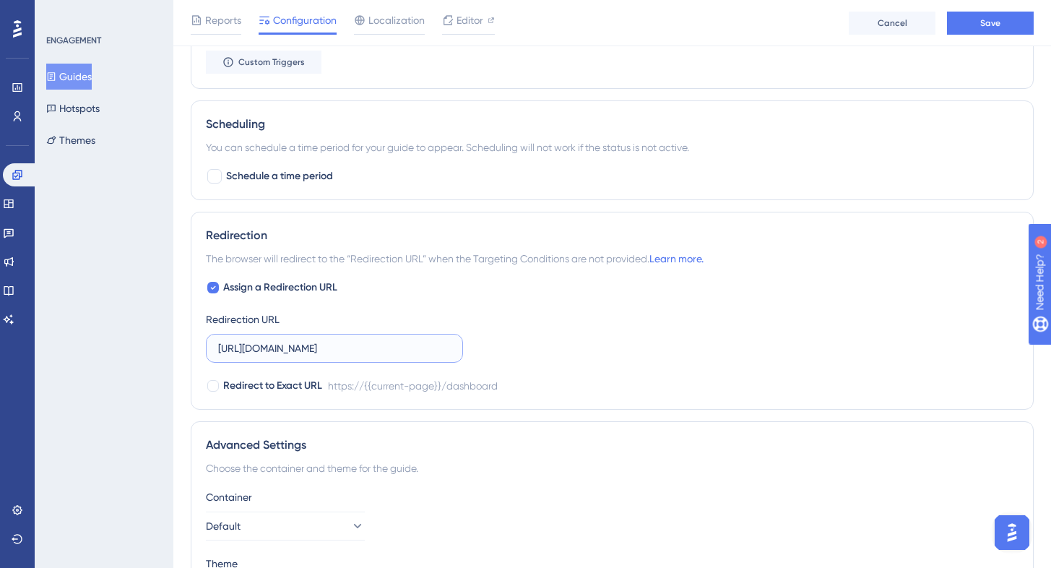
click at [426, 344] on input "[URL][DOMAIN_NAME]" at bounding box center [334, 348] width 232 height 16
paste input "[DOMAIN_NAME]/bqtzd"
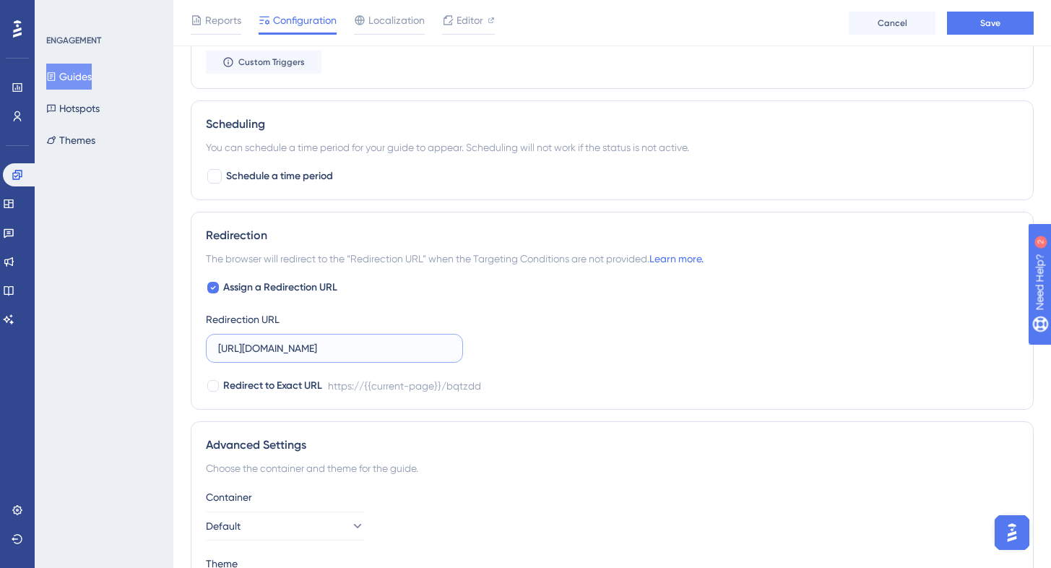
type input "[URL][DOMAIN_NAME]"
click at [540, 355] on div "Assign a Redirection URL Redirection URL [URL][DOMAIN_NAME] Redirect to Exact U…" at bounding box center [612, 337] width 812 height 116
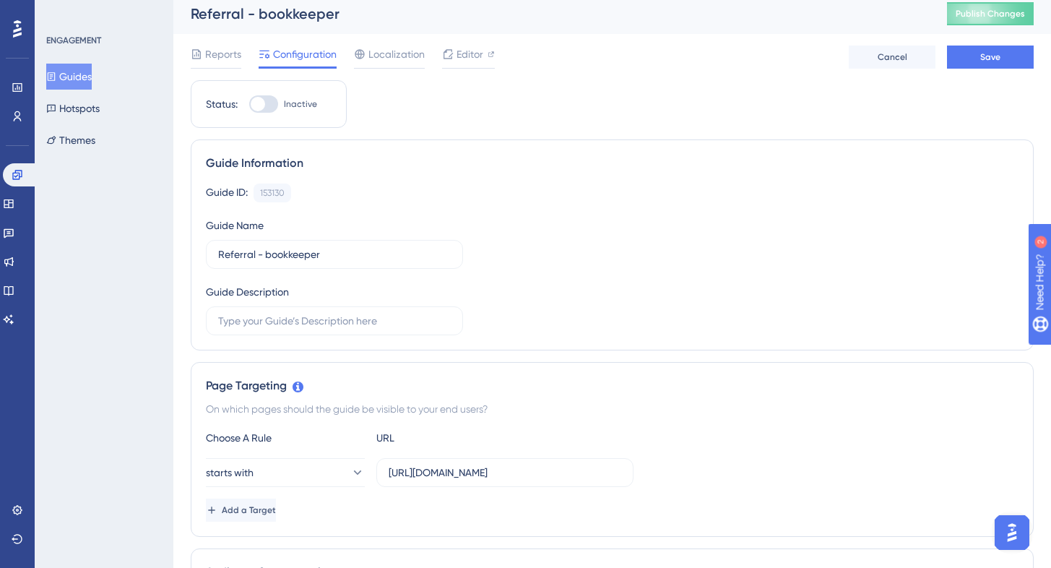
scroll to position [0, 0]
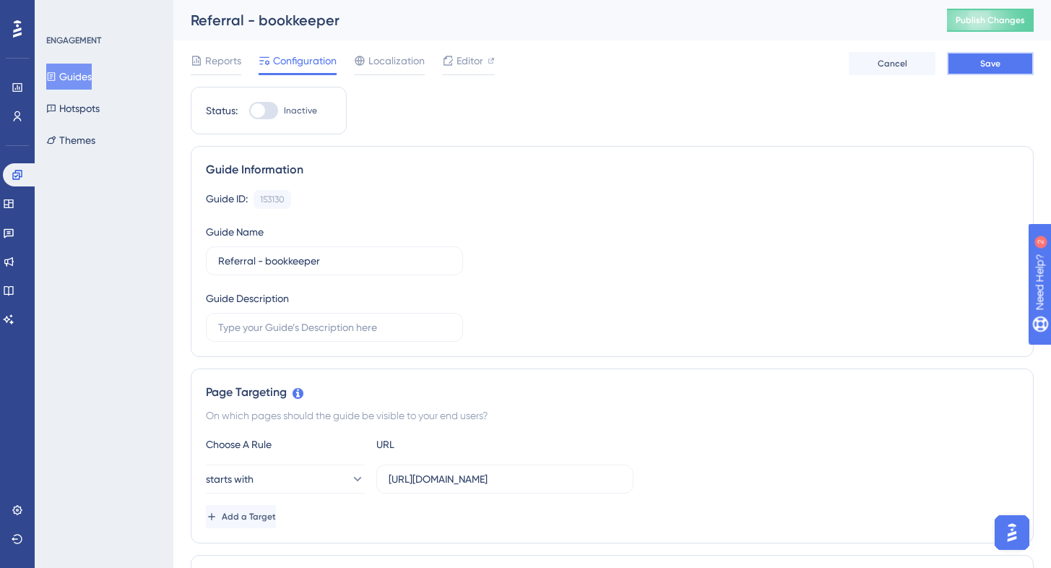
click at [994, 66] on span "Save" at bounding box center [990, 64] width 20 height 12
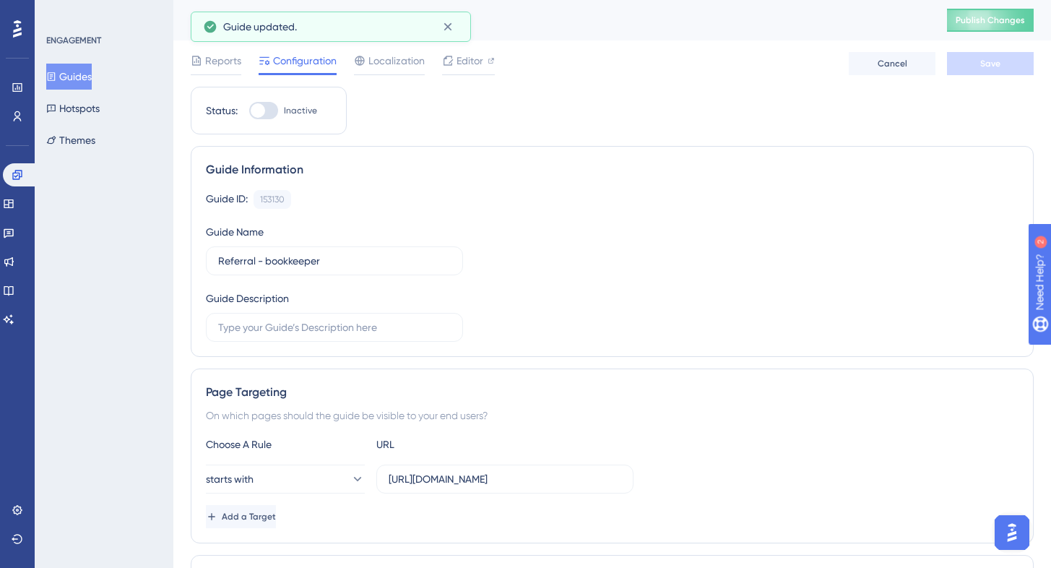
click at [274, 108] on div at bounding box center [263, 110] width 29 height 17
click at [249, 110] on input "Inactive" at bounding box center [248, 110] width 1 height 1
checkbox input "true"
click at [994, 63] on span "Save" at bounding box center [990, 64] width 20 height 12
click at [990, 28] on button "Publish Changes" at bounding box center [990, 20] width 87 height 23
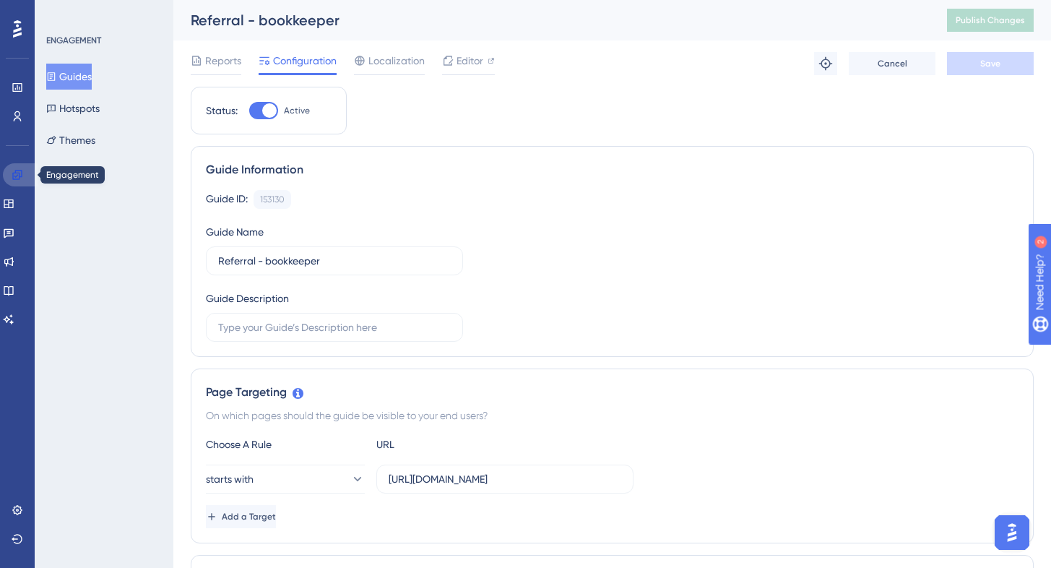
click at [19, 173] on icon at bounding box center [18, 175] width 12 height 12
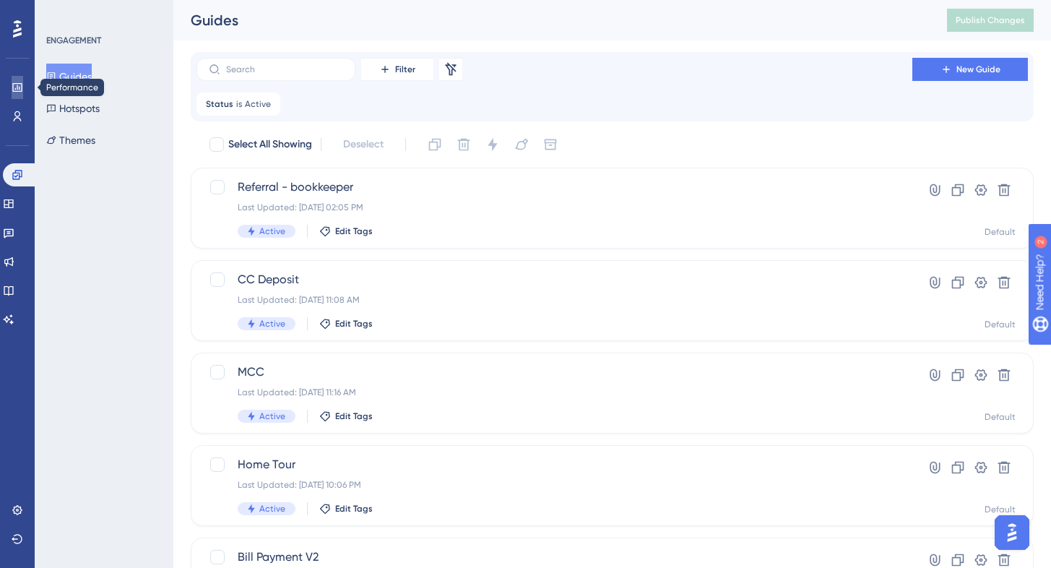
click at [13, 92] on icon at bounding box center [18, 88] width 12 height 12
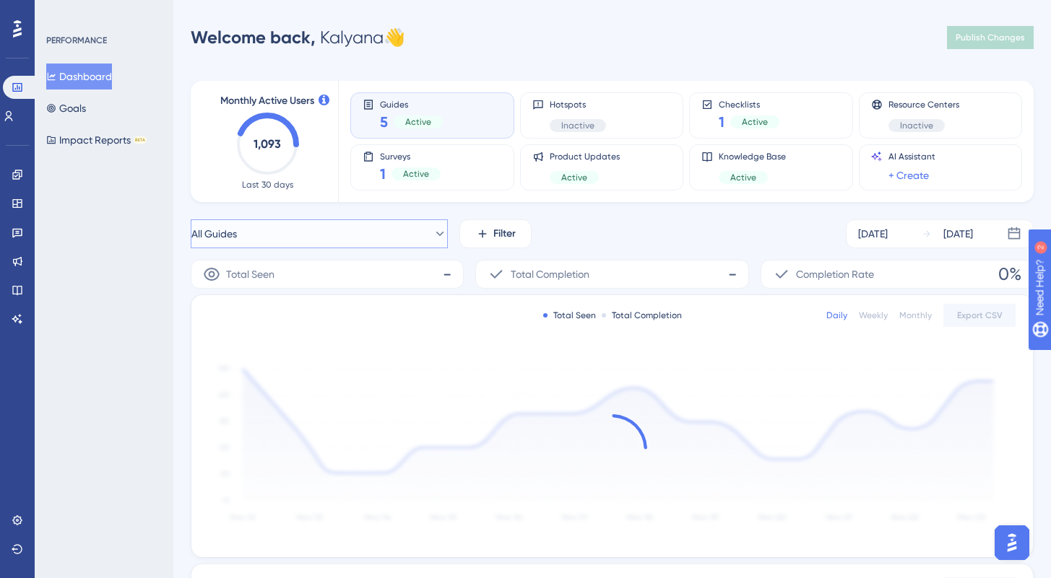
click at [326, 243] on button "All Guides" at bounding box center [319, 233] width 257 height 29
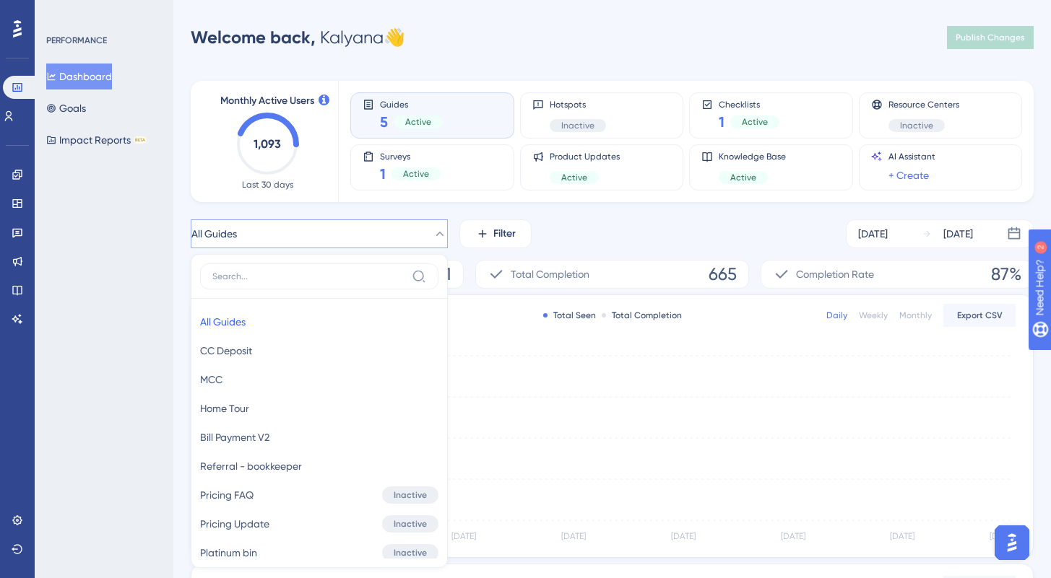
scroll to position [119, 0]
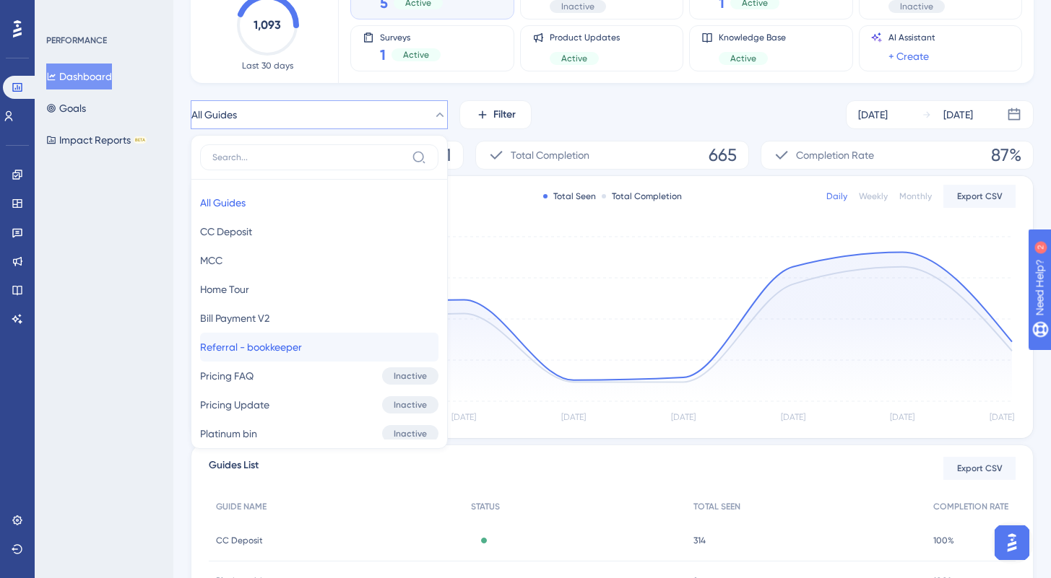
click at [282, 339] on span "Referral - bookkeeper" at bounding box center [251, 347] width 102 height 17
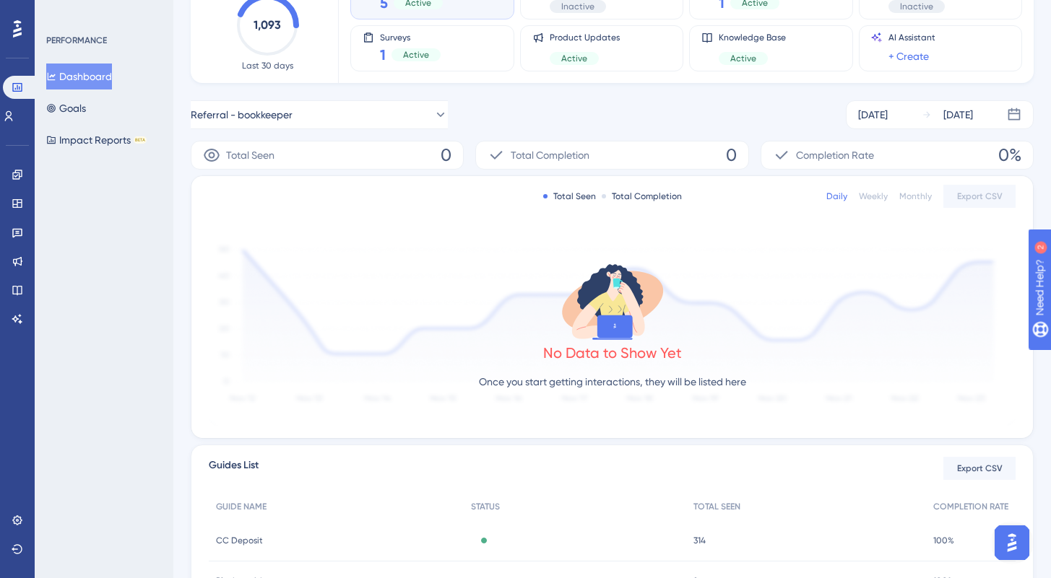
click at [177, 253] on div "Performance Users Engagement Widgets Feedback Product Updates Knowledge Base AI…" at bounding box center [611, 348] width 877 height 889
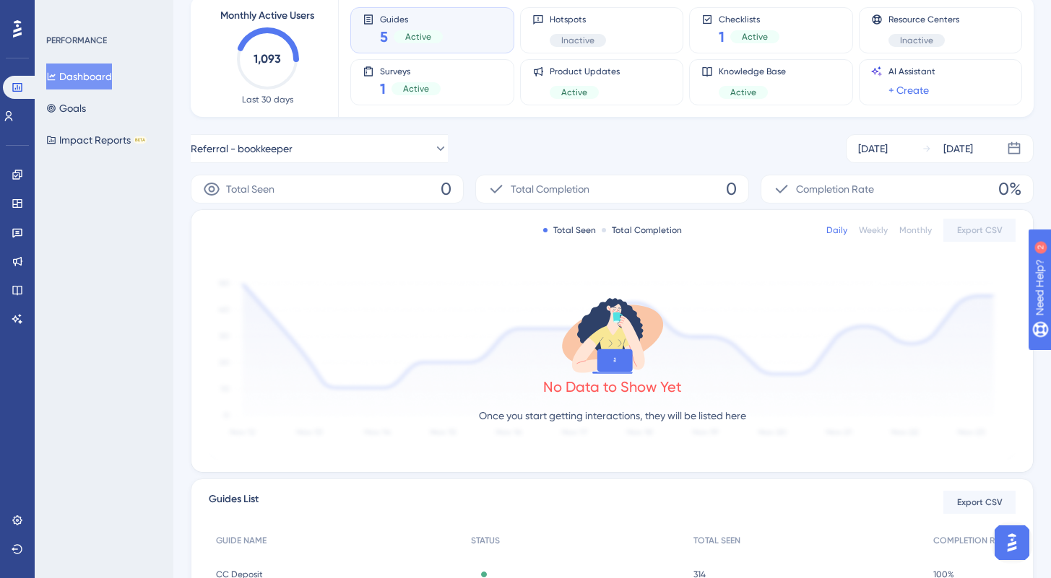
scroll to position [0, 0]
